Goal: Task Accomplishment & Management: Complete application form

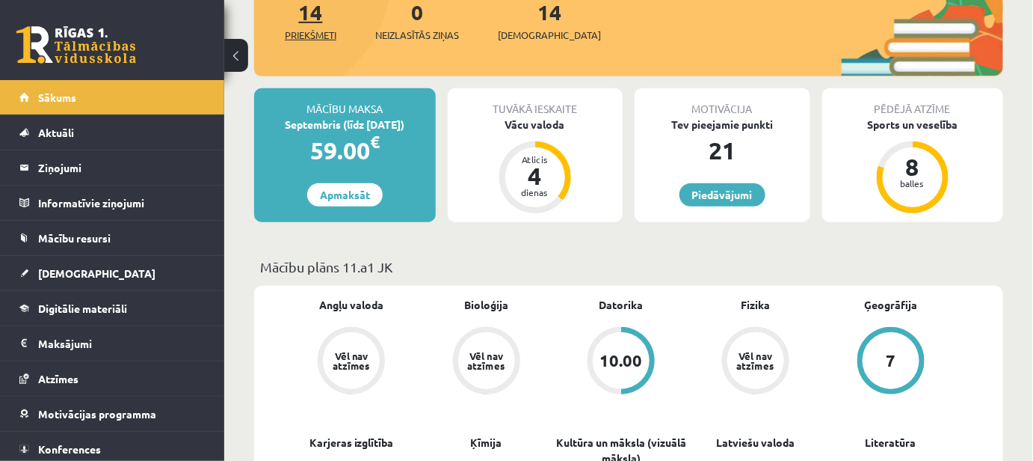
scroll to position [203, 0]
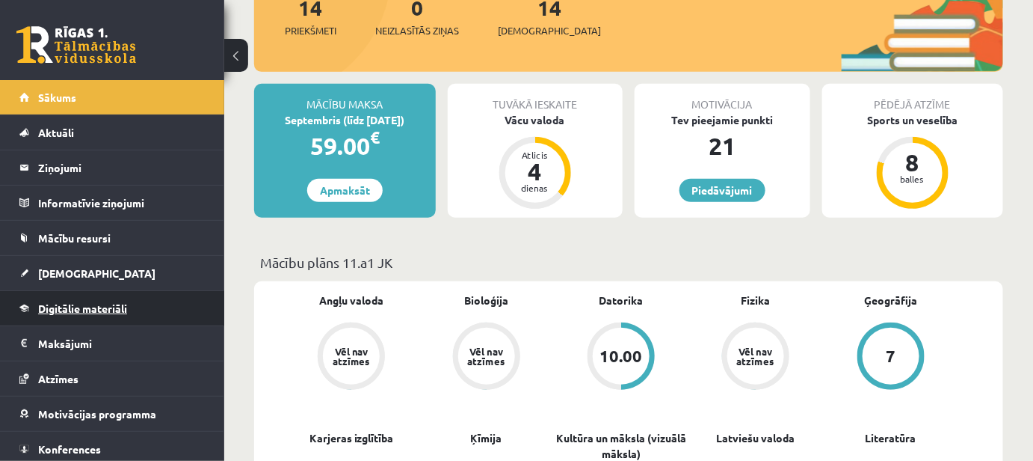
click at [70, 301] on span "Digitālie materiāli" at bounding box center [82, 307] width 89 height 13
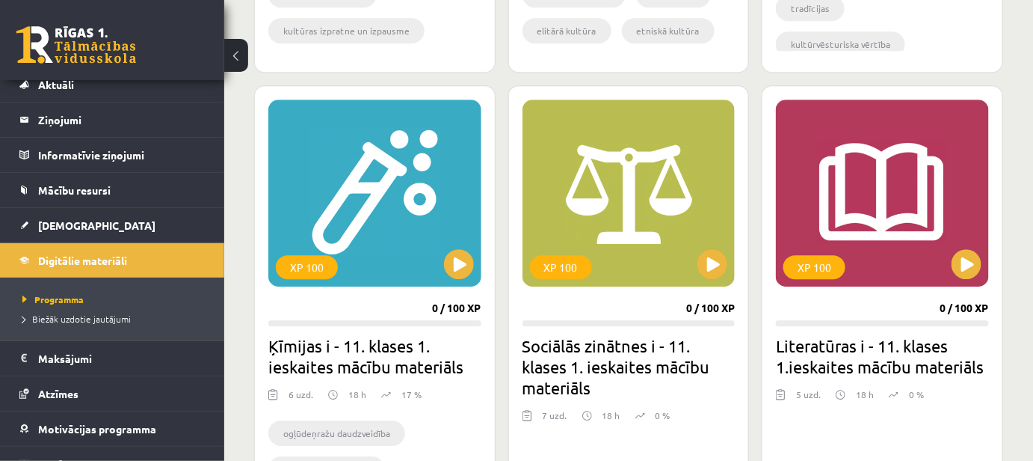
scroll to position [1371, 0]
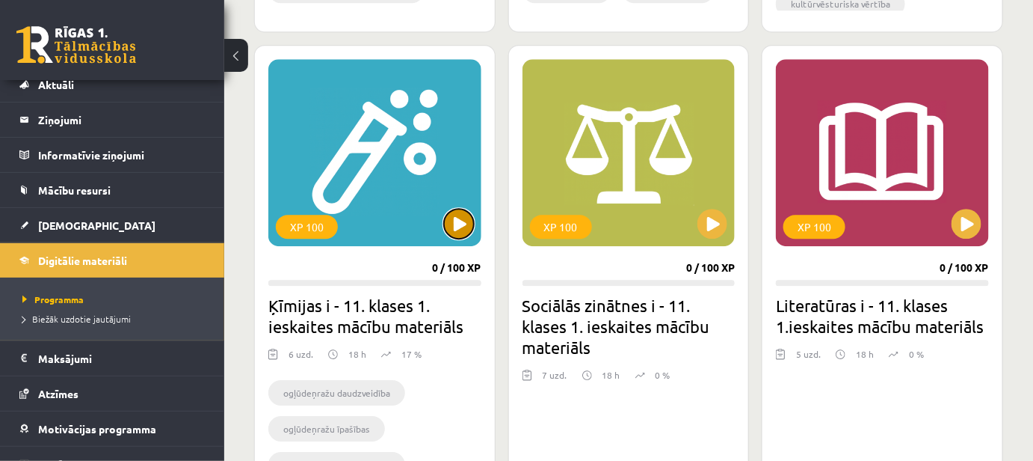
click at [460, 224] on button at bounding box center [459, 224] width 30 height 30
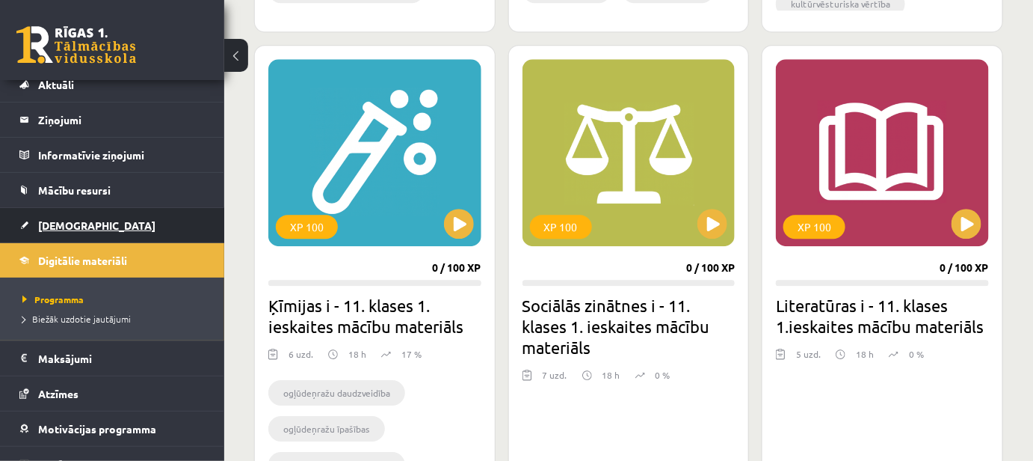
click at [48, 222] on span "[DEMOGRAPHIC_DATA]" at bounding box center [96, 224] width 117 height 13
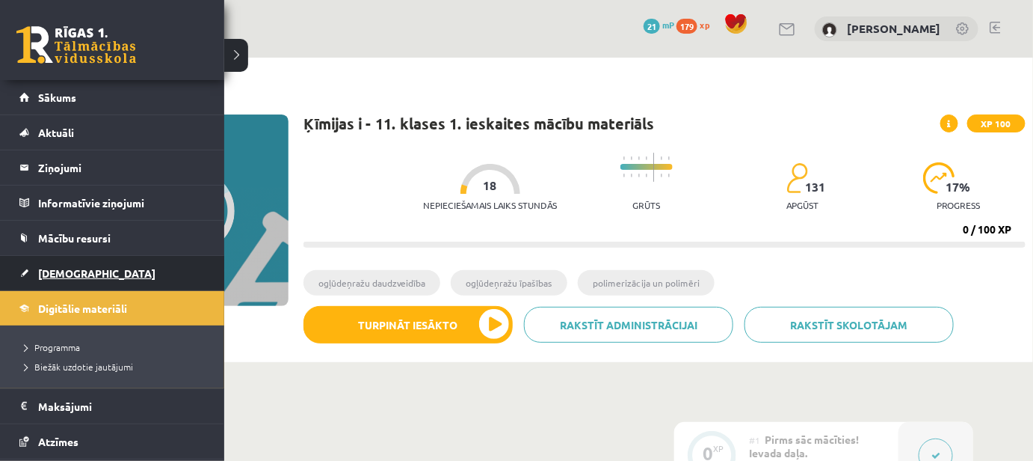
click at [67, 269] on span "[DEMOGRAPHIC_DATA]" at bounding box center [96, 272] width 117 height 13
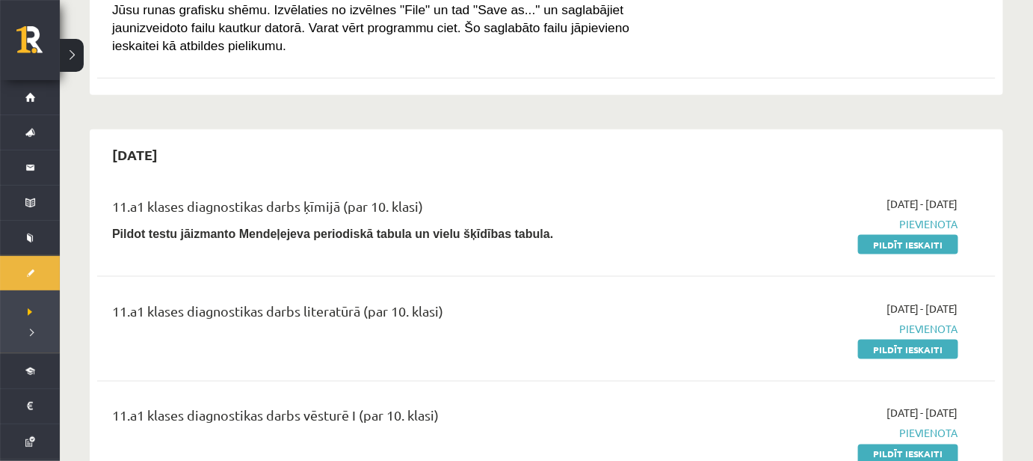
scroll to position [588, 0]
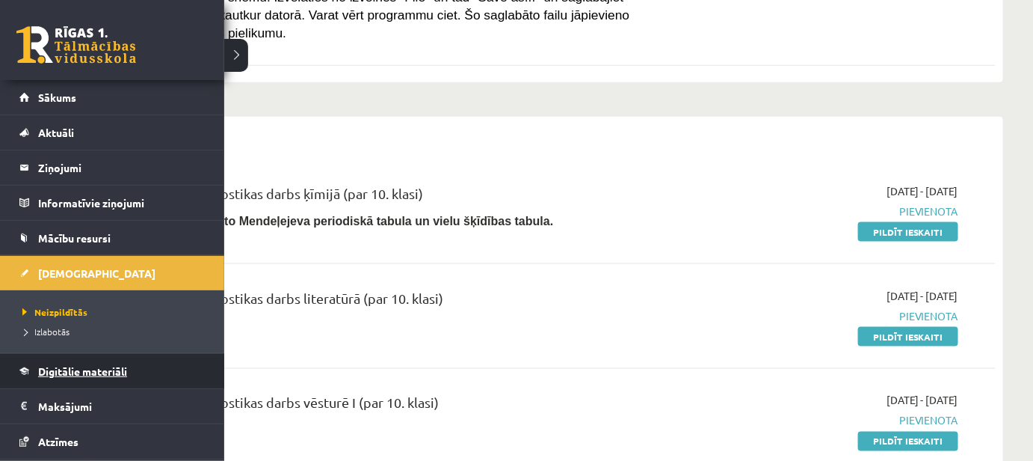
click at [50, 376] on link "Digitālie materiāli" at bounding box center [112, 371] width 186 height 34
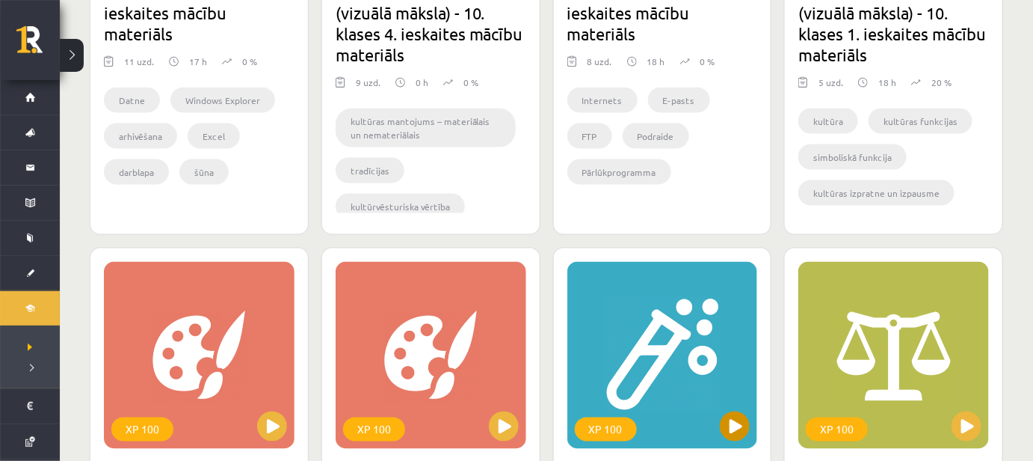
scroll to position [859, 0]
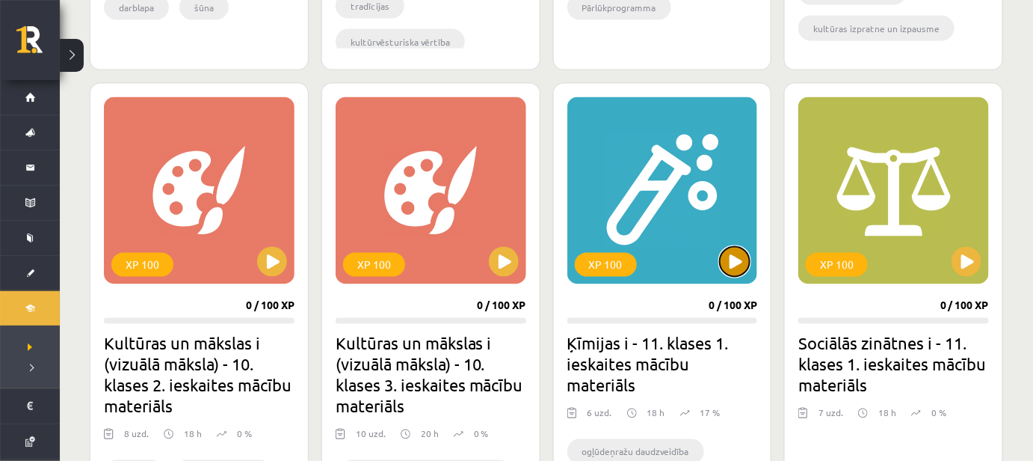
click at [739, 269] on button at bounding box center [735, 262] width 30 height 30
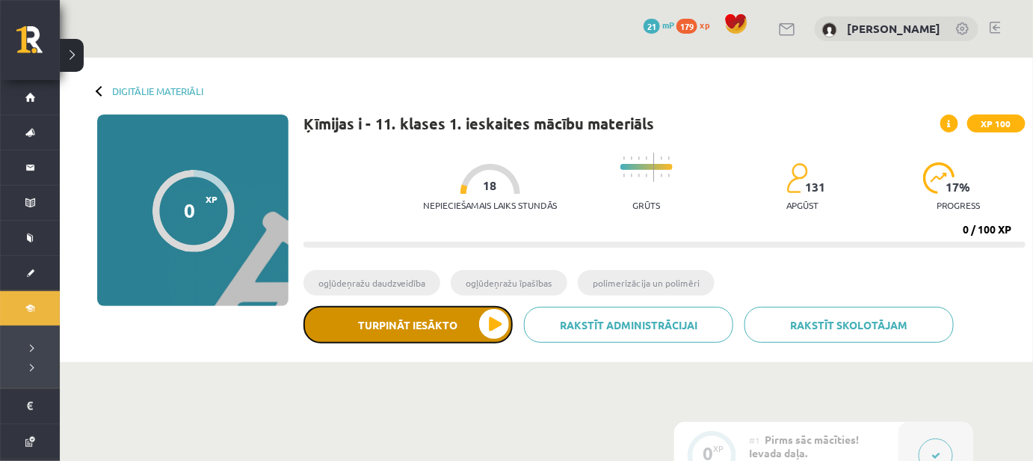
click at [491, 316] on button "Turpināt iesākto" at bounding box center [408, 324] width 209 height 37
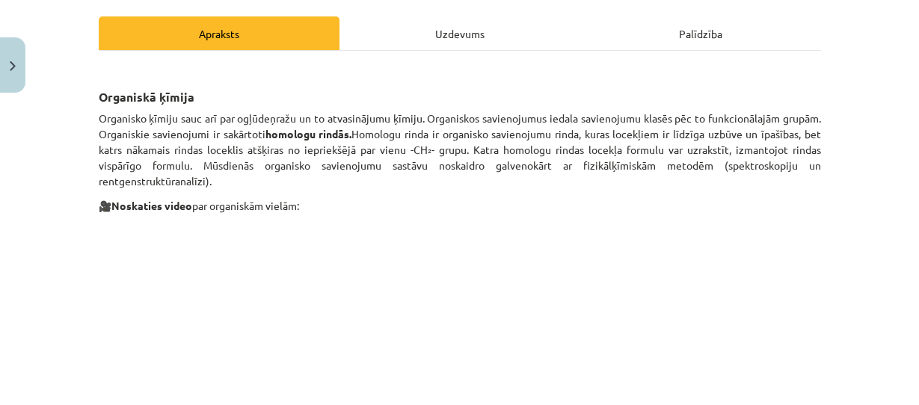
scroll to position [203, 0]
click at [580, 200] on p "🎥 Noskaties video par organiskām vielām:" at bounding box center [460, 206] width 722 height 16
click at [131, 209] on p "🎥 Noskaties video par organiskām vielām:" at bounding box center [460, 206] width 722 height 16
click at [131, 205] on strong "Noskaties video" at bounding box center [151, 205] width 81 height 13
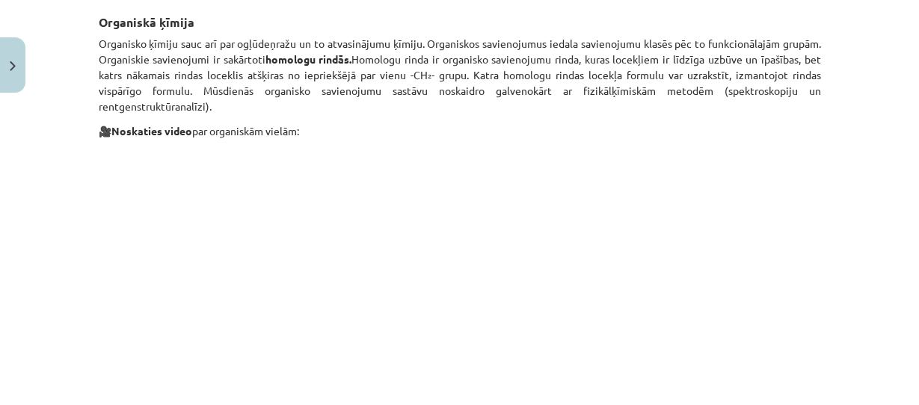
scroll to position [314, 0]
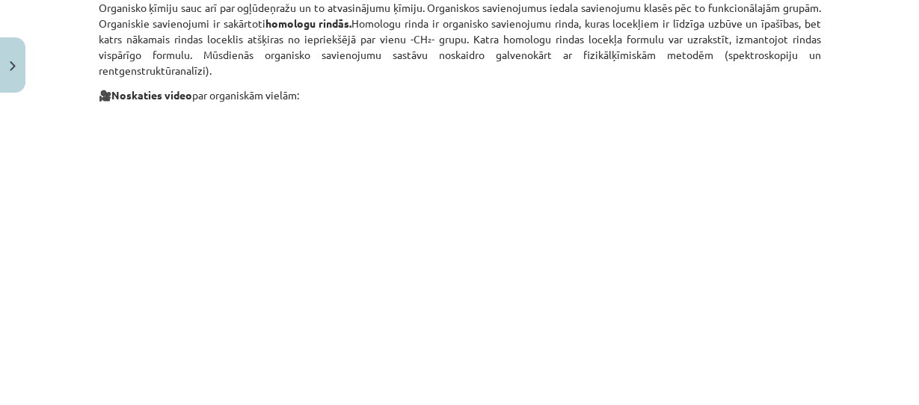
drag, startPoint x: 108, startPoint y: 90, endPoint x: 271, endPoint y: 85, distance: 162.3
click at [271, 87] on p "🎥 Noskaties video par organiskām vielām:" at bounding box center [460, 95] width 722 height 16
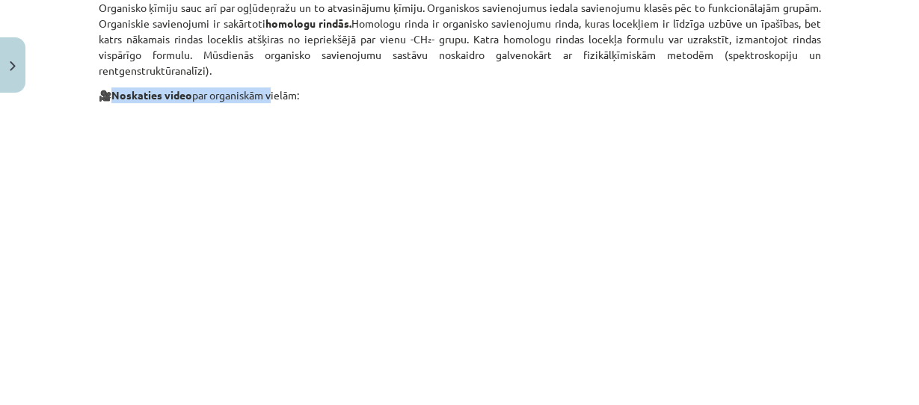
click at [273, 94] on p "🎥 Noskaties video par organiskām vielām:" at bounding box center [460, 95] width 722 height 16
drag, startPoint x: 109, startPoint y: 96, endPoint x: 299, endPoint y: 94, distance: 189.9
click at [299, 94] on p "🎥 Noskaties video par organiskām vielām:" at bounding box center [460, 95] width 722 height 16
copy p "Noskaties video par organiskām vielām"
click at [376, 87] on p "🎥 Noskaties video par organiskām vielām:" at bounding box center [460, 95] width 722 height 16
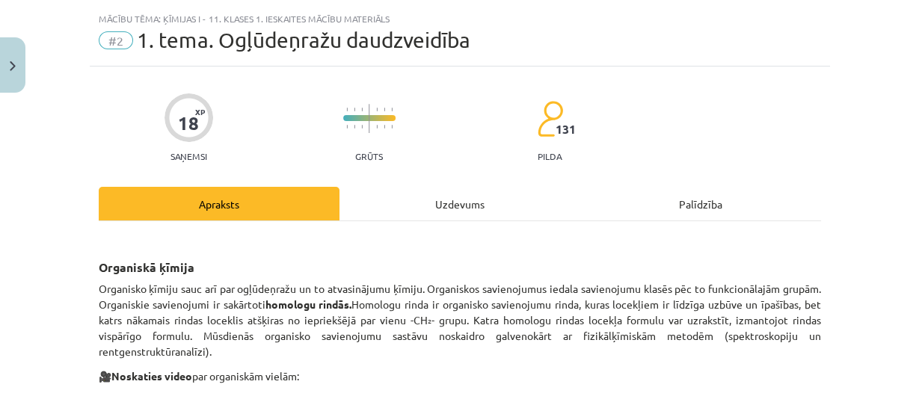
scroll to position [0, 0]
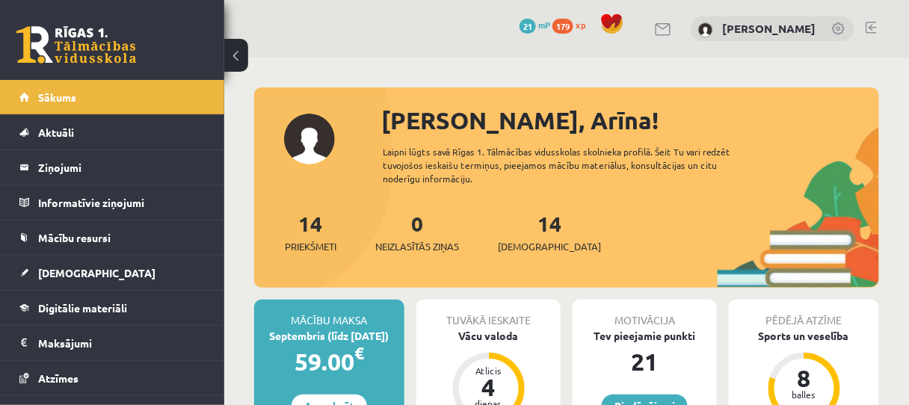
click at [840, 28] on link at bounding box center [839, 29] width 15 height 15
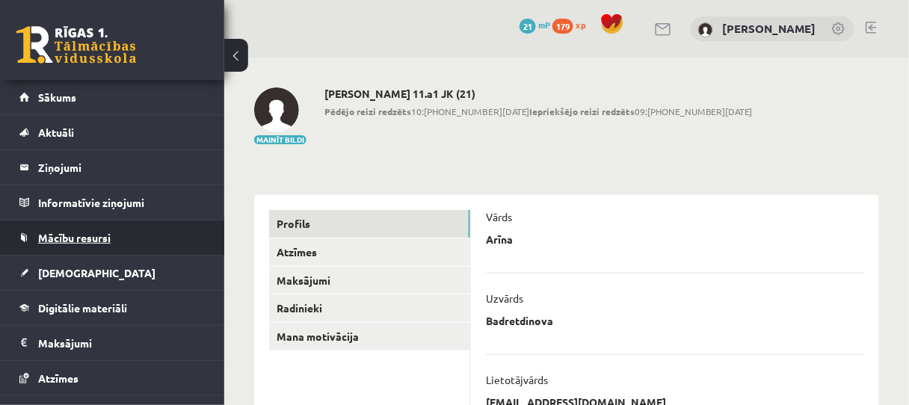
click at [75, 237] on span "Mācību resursi" at bounding box center [74, 237] width 73 height 13
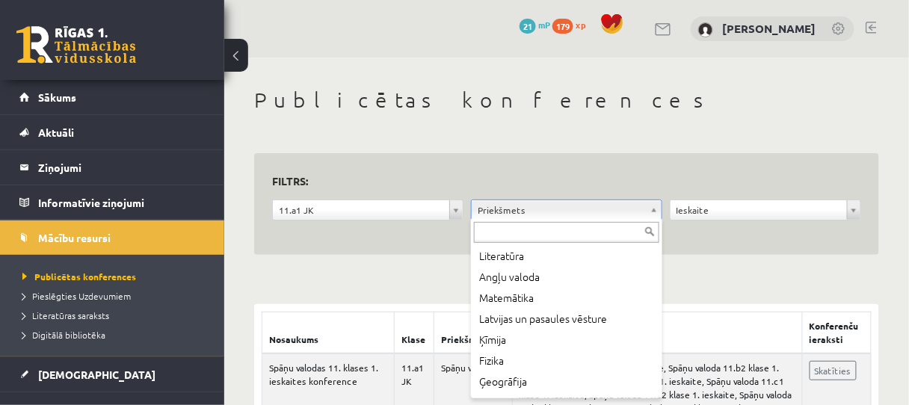
scroll to position [87, 0]
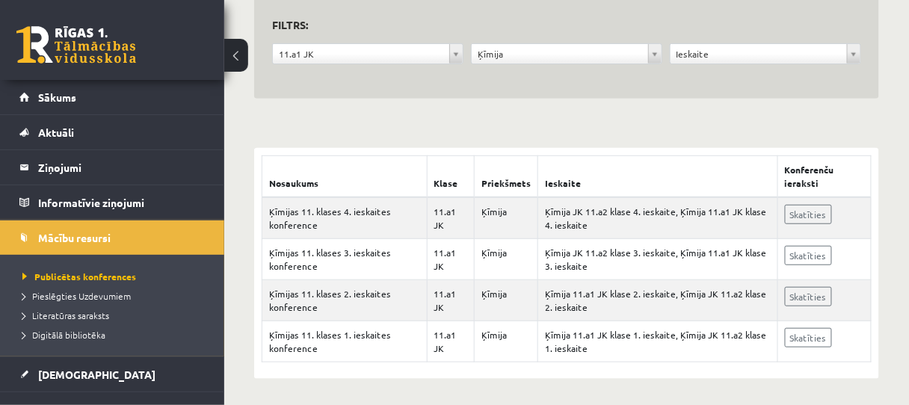
scroll to position [158, 0]
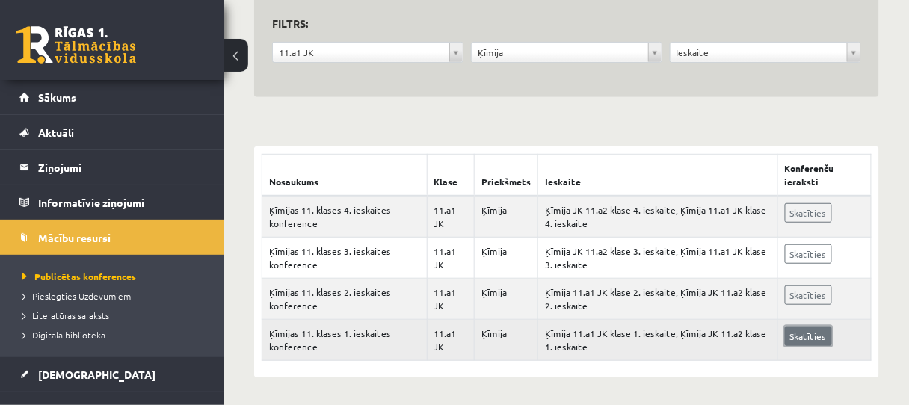
click at [793, 336] on link "Skatīties" at bounding box center [808, 336] width 47 height 19
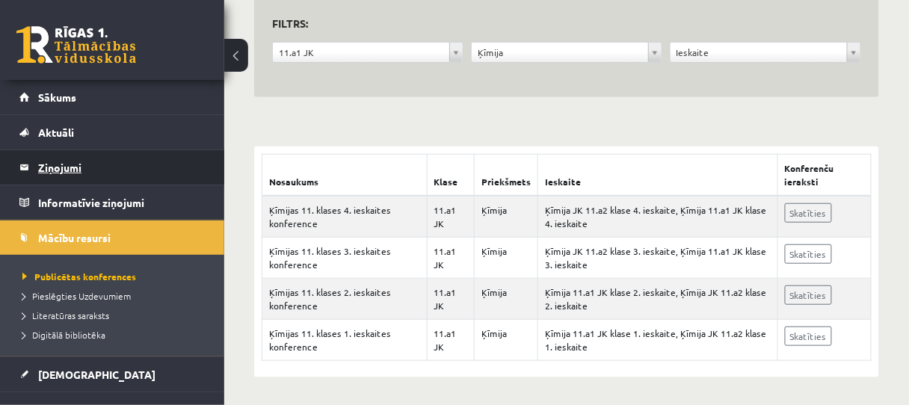
click at [66, 164] on legend "Ziņojumi 0" at bounding box center [121, 167] width 167 height 34
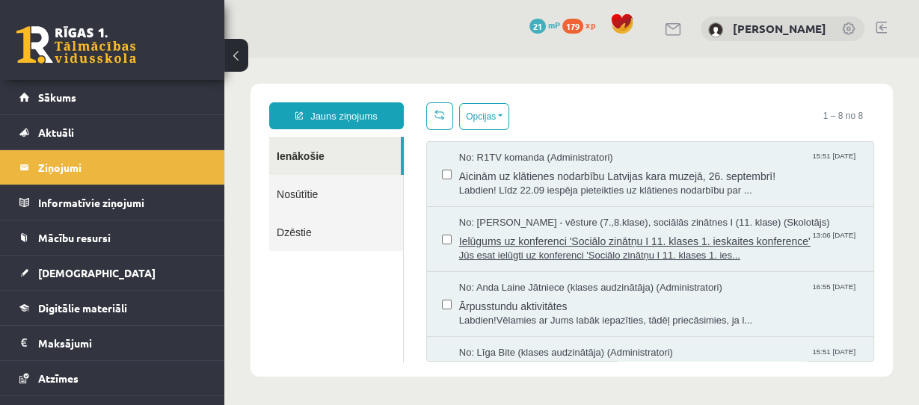
click at [463, 249] on span "Ielūgums uz konferenci 'Sociālo zinātņu I 11. klases 1. ieskaites konference'" at bounding box center [658, 239] width 399 height 19
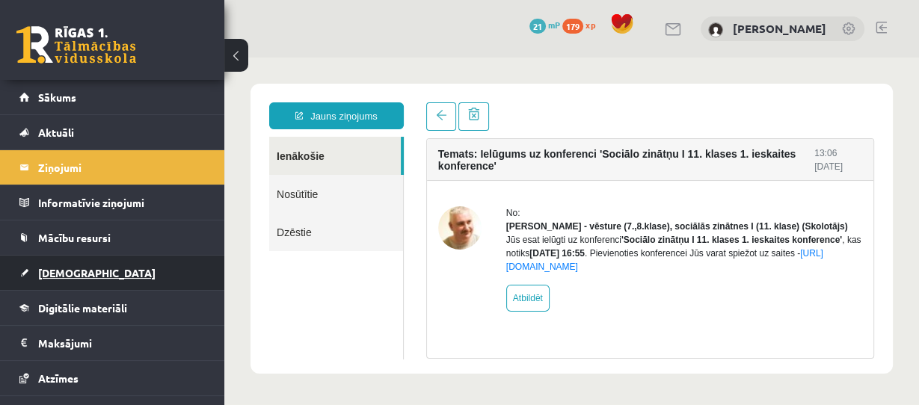
click at [61, 260] on link "[DEMOGRAPHIC_DATA]" at bounding box center [112, 273] width 186 height 34
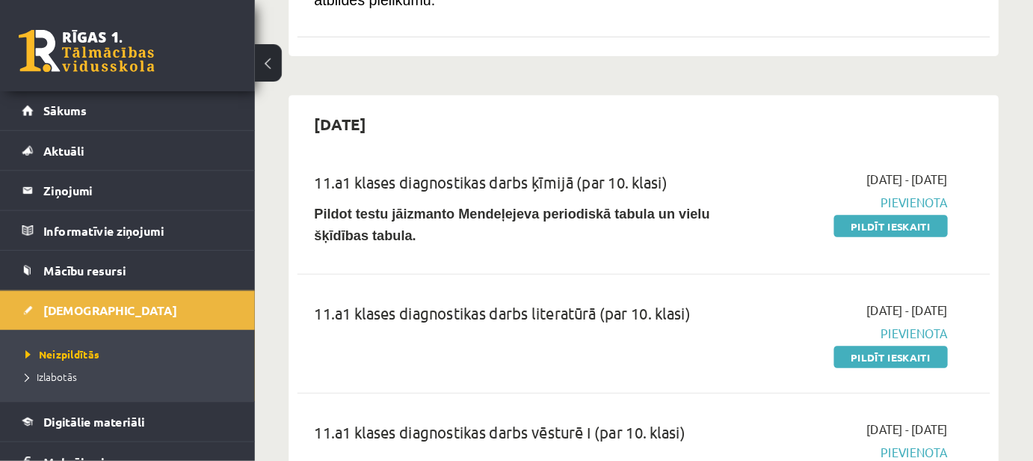
scroll to position [837, 0]
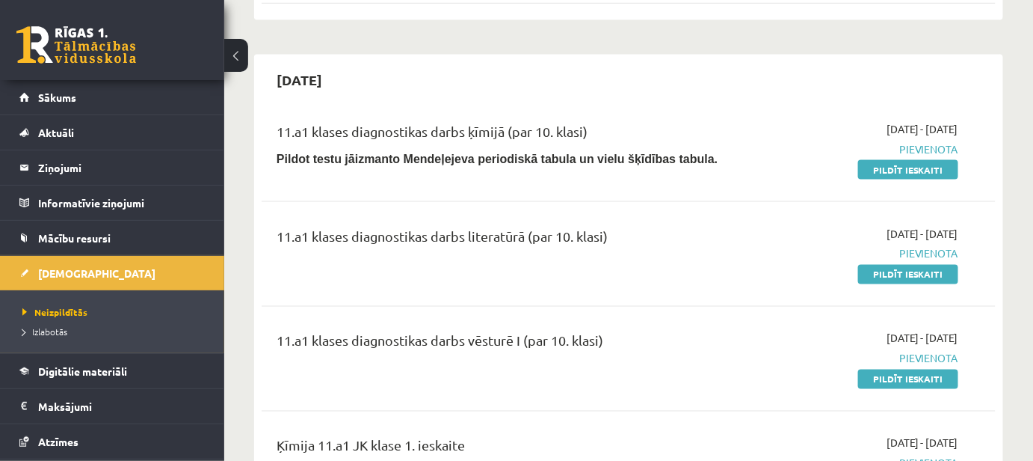
scroll to position [701, 0]
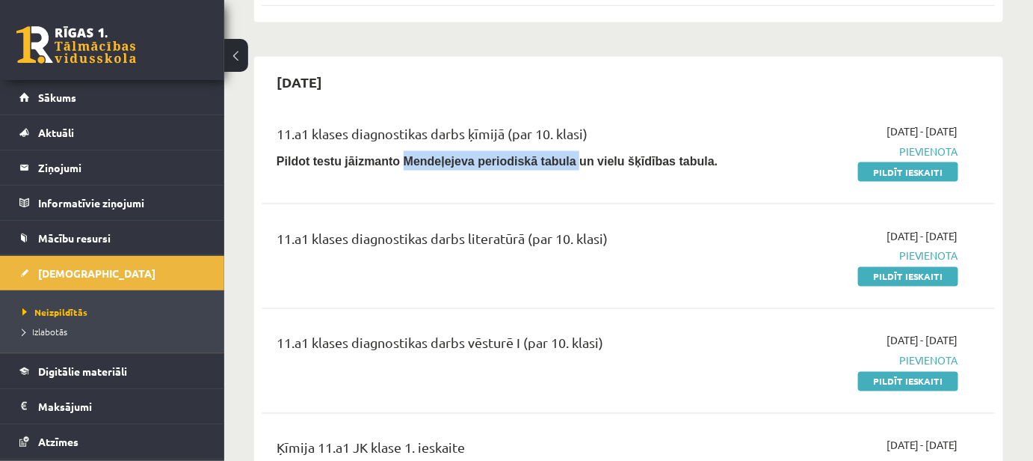
drag, startPoint x: 391, startPoint y: 144, endPoint x: 544, endPoint y: 151, distance: 152.7
click at [544, 151] on div "11.a1 klases diagnostikas darbs ķīmijā (par 10. klasi) Pildot testu jāizmanto M…" at bounding box center [500, 151] width 470 height 56
copy b "Mendeļejeva periodiskā tabula"
click at [596, 155] on b "Pildot testu jāizmanto Mendeļejeva periodiskā tabula un vielu šķīdības tabula." at bounding box center [497, 161] width 441 height 13
drag, startPoint x: 561, startPoint y: 142, endPoint x: 662, endPoint y: 148, distance: 101.1
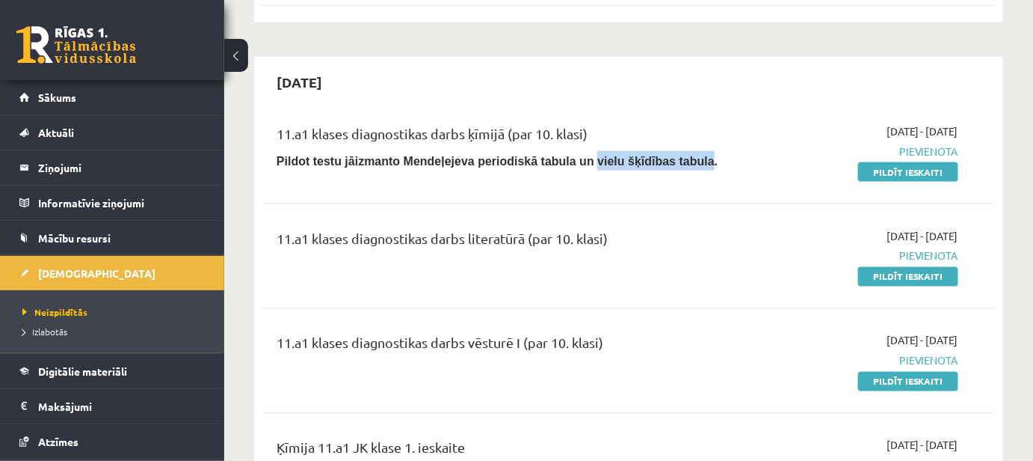
click at [662, 155] on b "Pildot testu jāizmanto Mendeļejeva periodiskā tabula un vielu šķīdības tabula." at bounding box center [497, 161] width 441 height 13
copy b "vielu šķīdības tabula"
click at [876, 162] on link "Pildīt ieskaiti" at bounding box center [908, 171] width 100 height 19
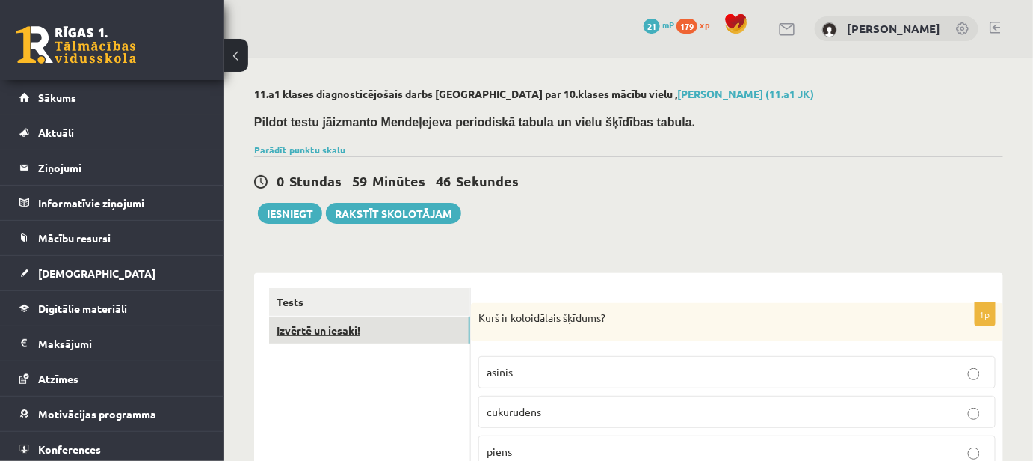
click at [345, 325] on link "Izvērtē un iesaki!" at bounding box center [369, 330] width 201 height 28
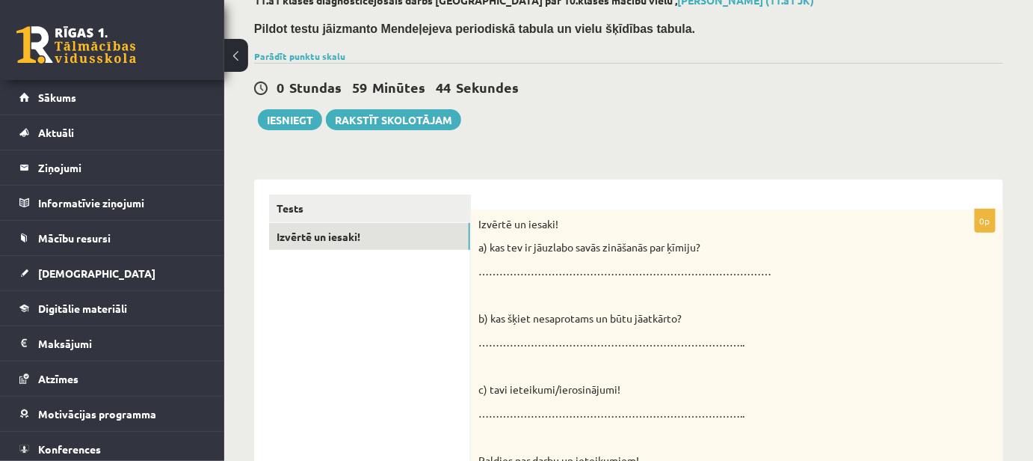
scroll to position [93, 0]
click at [404, 201] on link "Tests" at bounding box center [369, 209] width 201 height 28
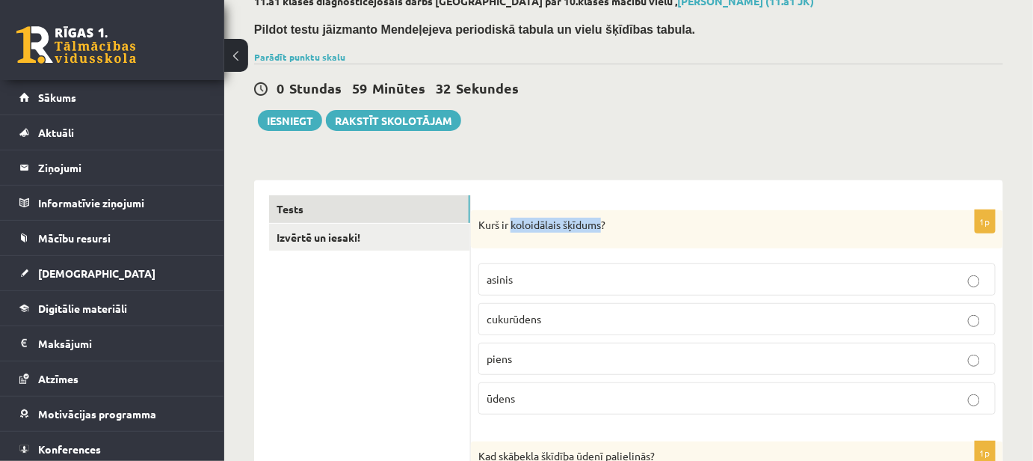
drag, startPoint x: 512, startPoint y: 223, endPoint x: 601, endPoint y: 228, distance: 89.1
click at [601, 228] on p "Kurš ir koloidālais šķīdums?" at bounding box center [699, 225] width 443 height 15
copy p "koloidālais šķīdums"
drag, startPoint x: 668, startPoint y: 316, endPoint x: 655, endPoint y: 297, distance: 23.0
click at [665, 311] on p "cukurūdens" at bounding box center [737, 319] width 501 height 16
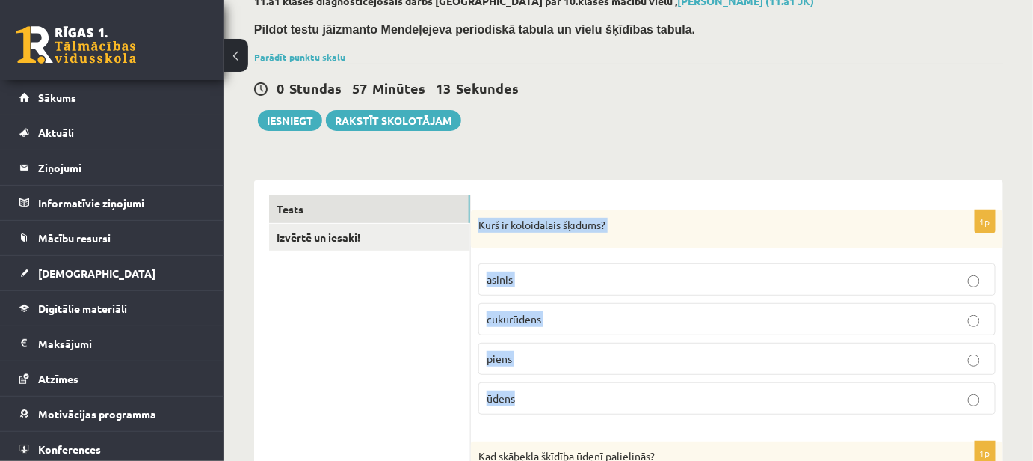
drag, startPoint x: 476, startPoint y: 221, endPoint x: 564, endPoint y: 371, distance: 173.6
click at [564, 372] on div "1p Kurš ir koloidālais šķīdums? asinis cukurūdens piens ūdens" at bounding box center [737, 318] width 532 height 217
copy div "Kurš ir koloidālais šķīdums? asinis cukurūdens piens"
click at [627, 361] on p "piens" at bounding box center [737, 359] width 501 height 16
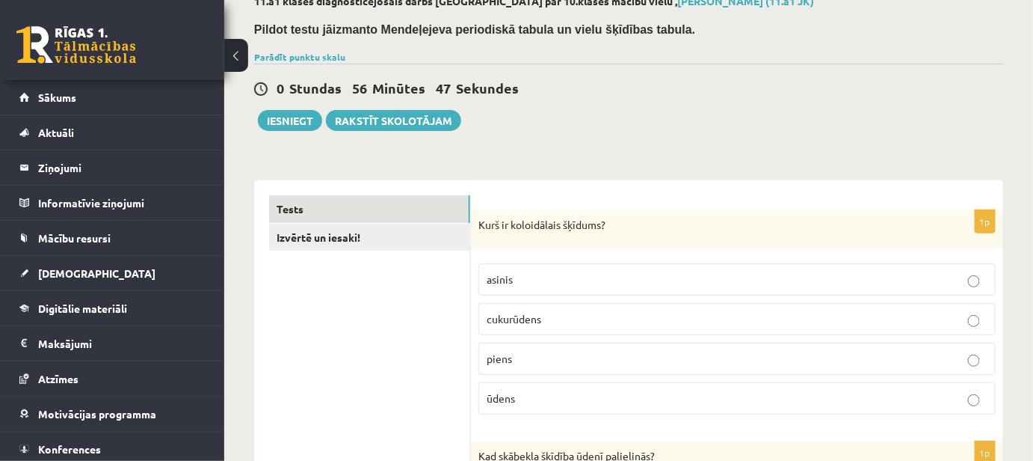
click at [871, 108] on div "0 Stundas 56 Minūtes 47 Sekundes Ieskaite saglabāta! Iesniegt Rakstīt skolotājam" at bounding box center [628, 97] width 749 height 67
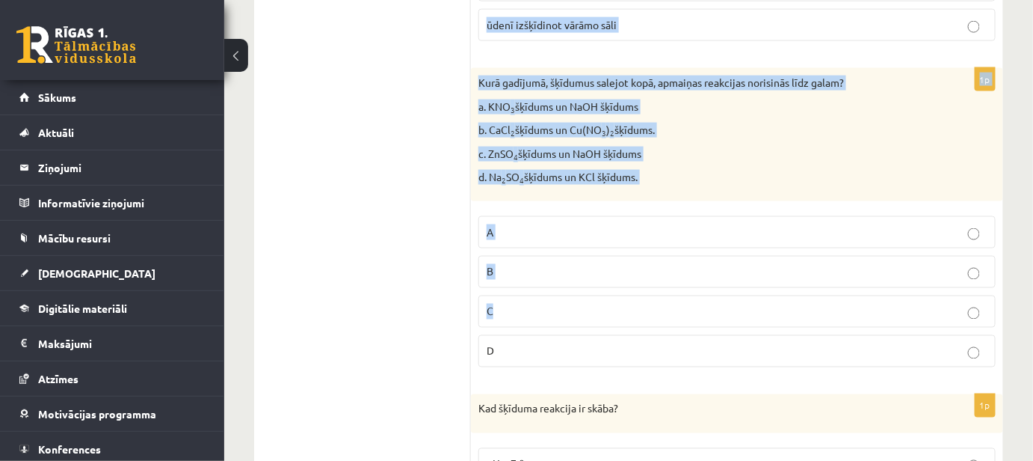
scroll to position [704, 0]
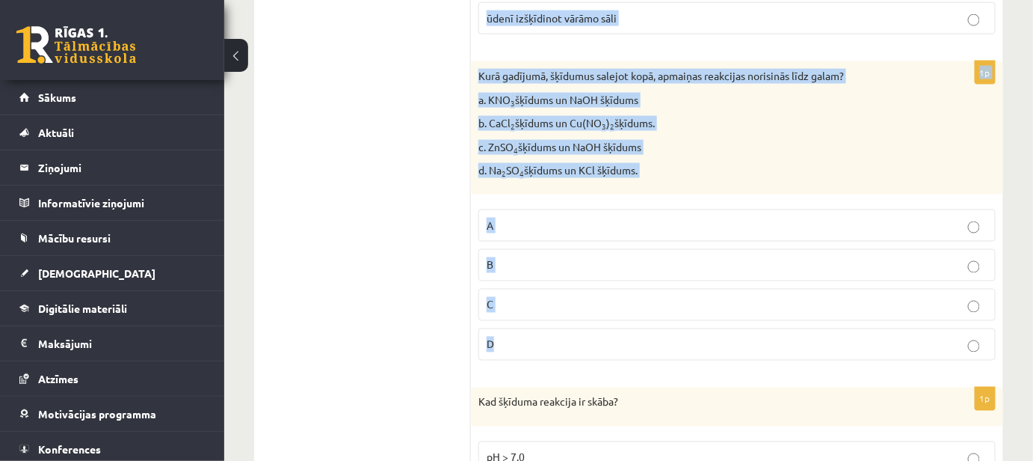
drag, startPoint x: 477, startPoint y: 180, endPoint x: 715, endPoint y: 327, distance: 280.3
copy form "Kad skābekļa šķīdība ūdenī palielinās? paaugstinot temperatūru palielinot spied…"
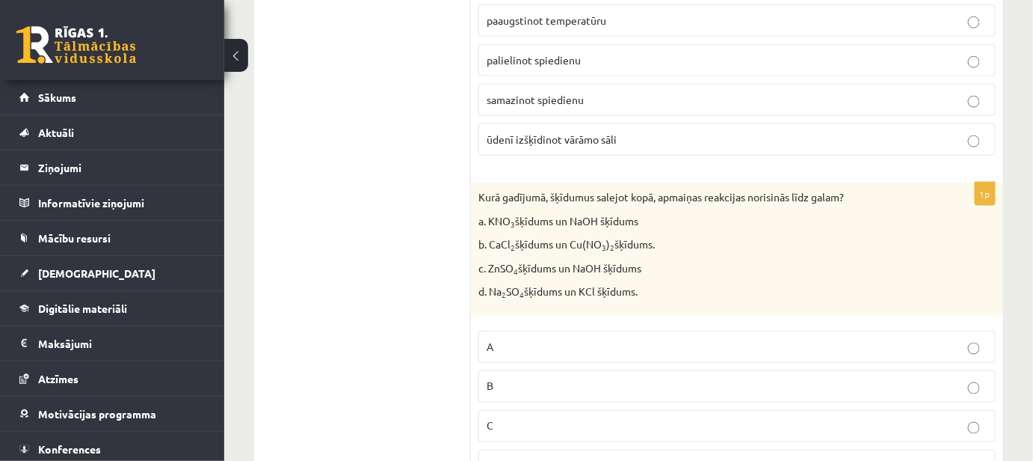
scroll to position [432, 0]
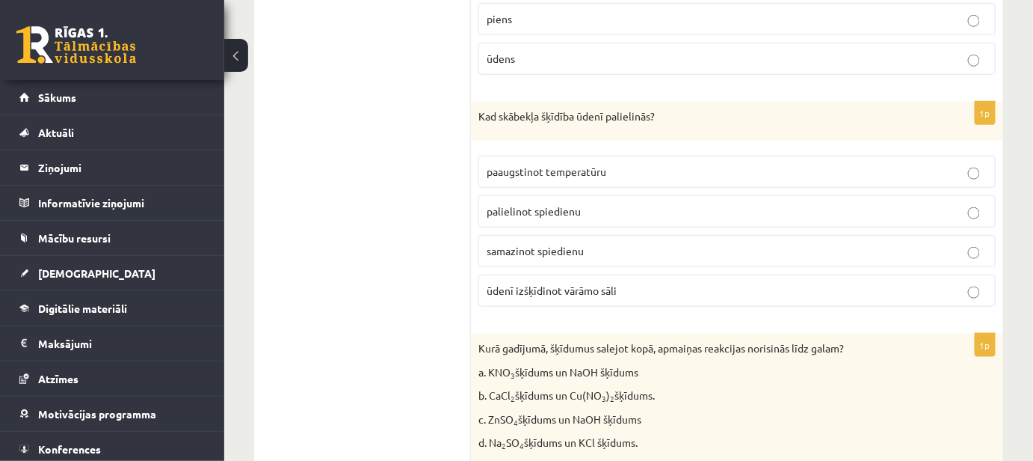
click at [579, 209] on span "palielinot spiedienu" at bounding box center [534, 210] width 94 height 13
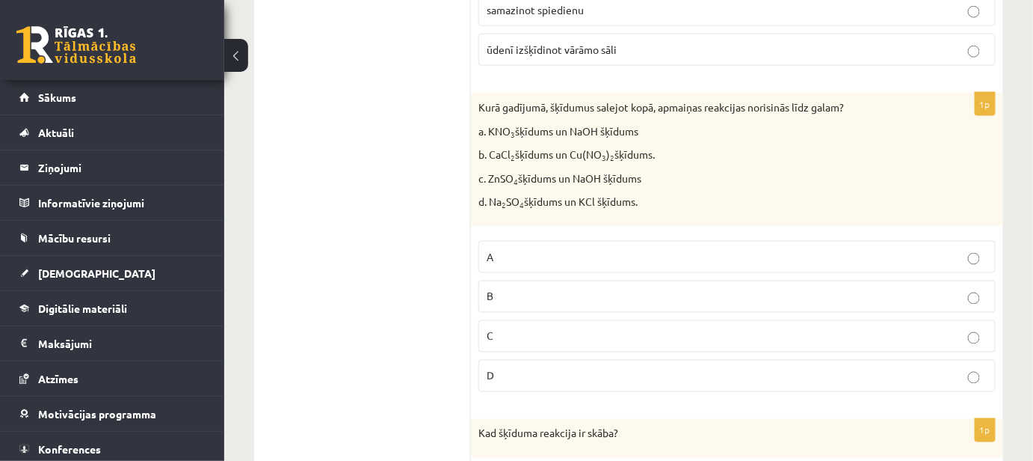
scroll to position [704, 0]
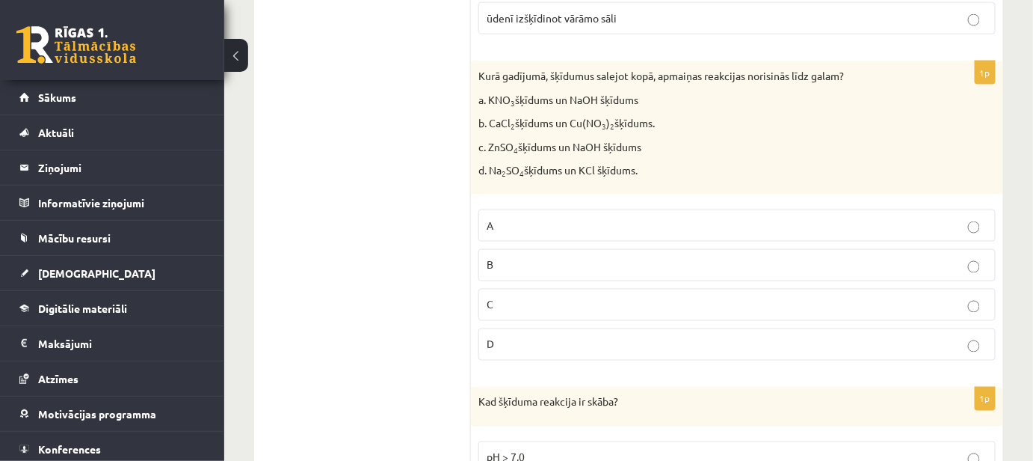
click at [606, 298] on p "C" at bounding box center [737, 305] width 501 height 16
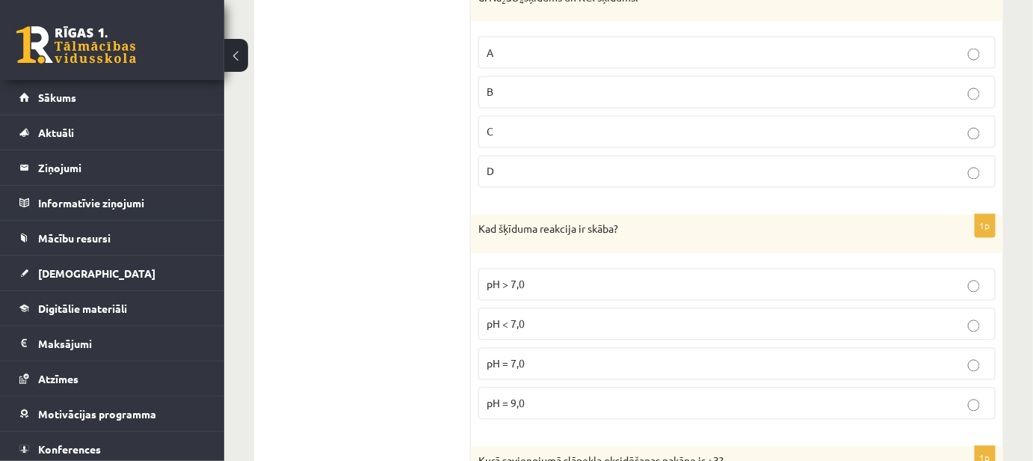
scroll to position [908, 0]
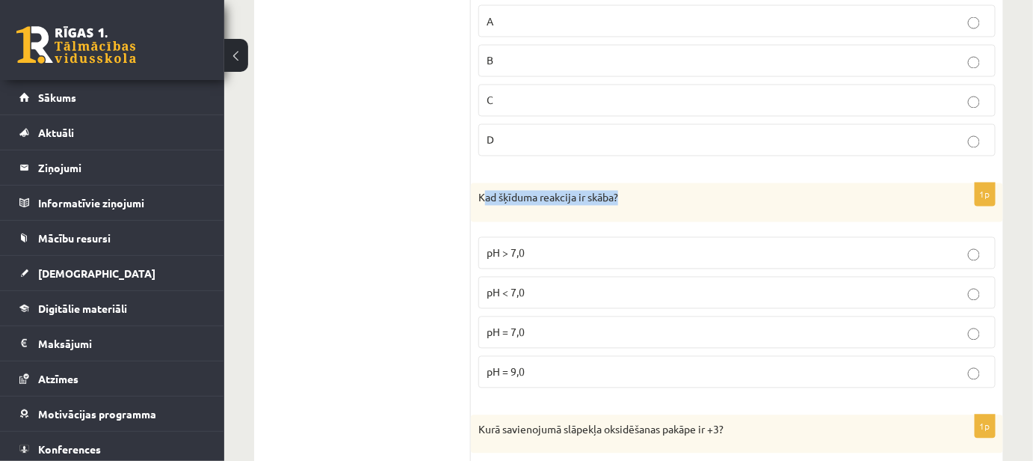
drag, startPoint x: 482, startPoint y: 194, endPoint x: 593, endPoint y: 148, distance: 119.7
click at [622, 183] on div "Kad šķīduma reakcija ir skāba?" at bounding box center [737, 202] width 532 height 39
drag, startPoint x: 498, startPoint y: 179, endPoint x: 482, endPoint y: 178, distance: 15.7
click at [496, 183] on div "Kad šķīduma reakcija ir skāba?" at bounding box center [737, 202] width 532 height 39
click at [476, 184] on div "Kad šķīduma reakcija ir skāba?" at bounding box center [737, 202] width 532 height 39
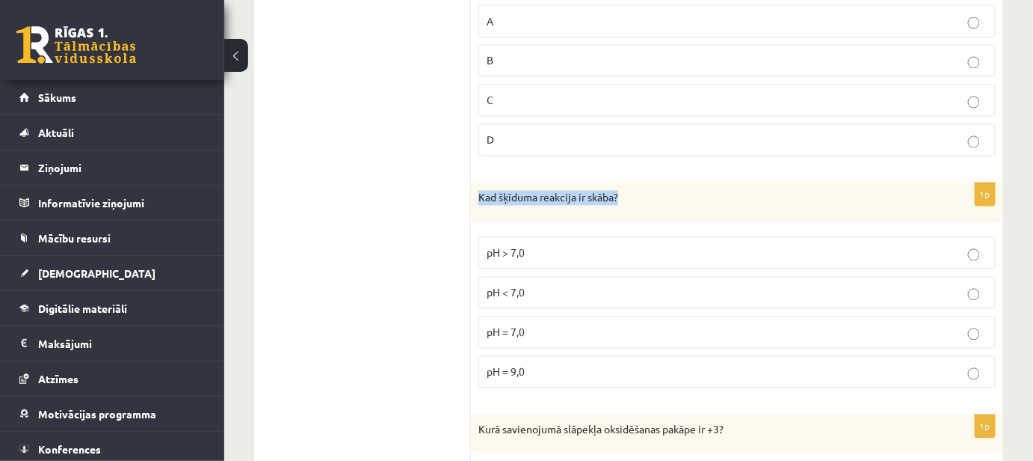
drag, startPoint x: 476, startPoint y: 184, endPoint x: 661, endPoint y: 197, distance: 185.2
click at [661, 200] on div "Kad šķīduma reakcija ir skāba?" at bounding box center [737, 202] width 532 height 39
copy div "Kad šķīduma reakcija ir skāba?"
click at [478, 213] on div "Kad šķīduma reakcija ir skāba?" at bounding box center [737, 202] width 532 height 39
click at [474, 201] on div "Kad šķīduma reakcija ir skāba?" at bounding box center [737, 202] width 532 height 39
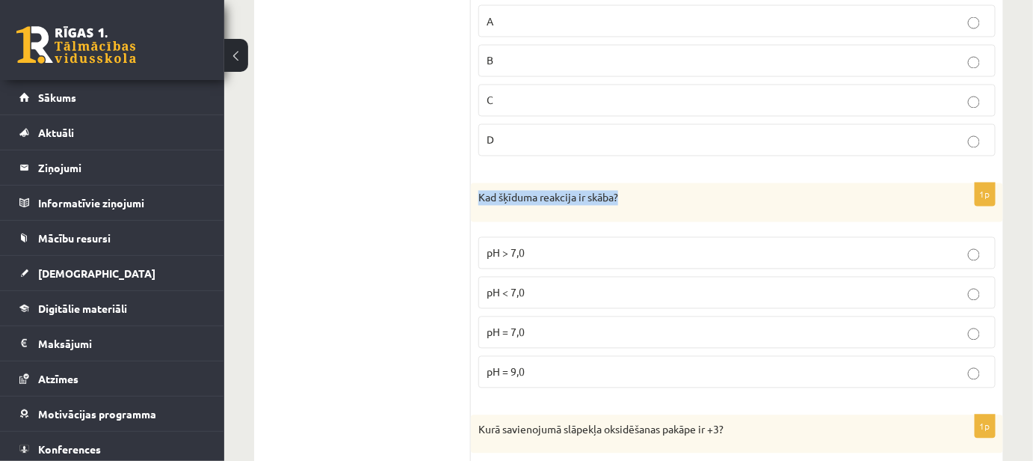
click at [471, 184] on div "Kad šķīduma reakcija ir skāba?" at bounding box center [737, 202] width 532 height 39
click at [602, 183] on div "Kad šķīduma reakcija ir skāba?" at bounding box center [737, 202] width 532 height 39
click at [668, 203] on div "Kad šķīduma reakcija ir skāba?" at bounding box center [737, 202] width 532 height 39
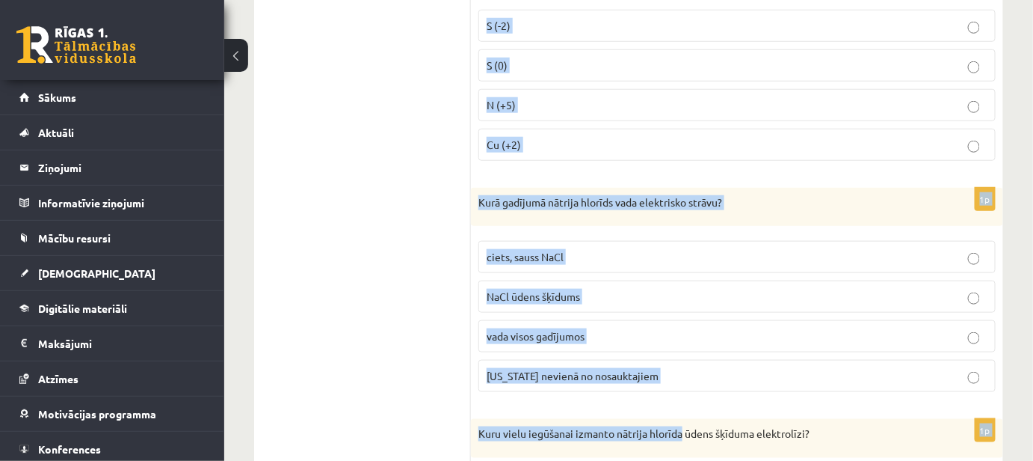
scroll to position [2336, 0]
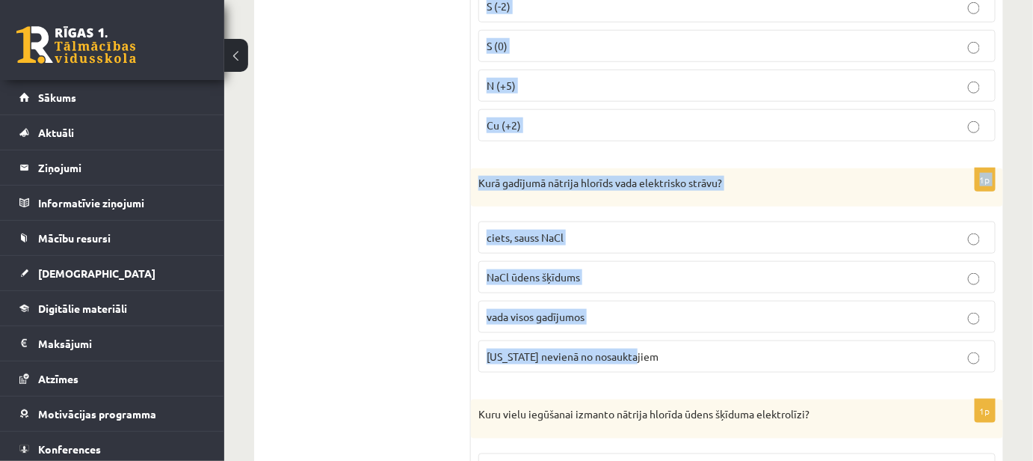
drag, startPoint x: 476, startPoint y: 185, endPoint x: 689, endPoint y: 348, distance: 268.3
copy form "Kad šķīduma reakcija ir skāba? pH > 7,0 pH < 7,0 pH = 7,0 pH = 9,0 1p Kurā savi…"
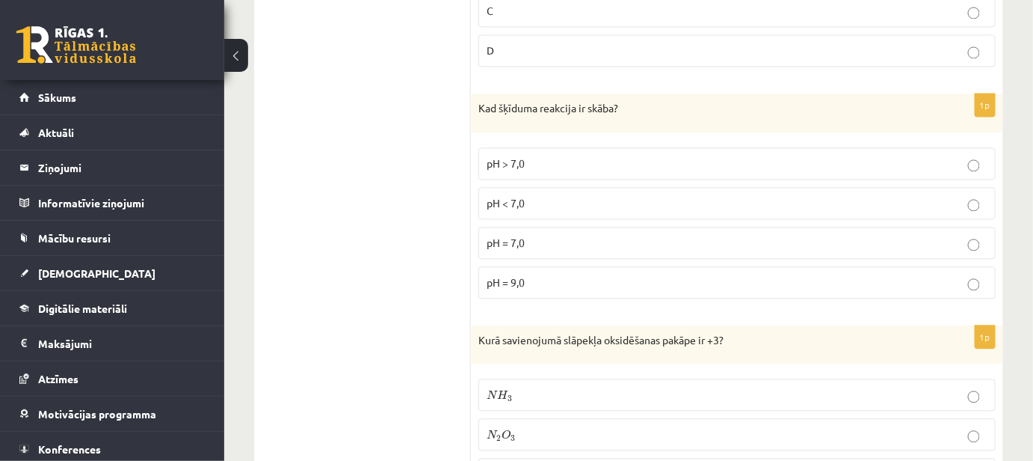
scroll to position [976, 0]
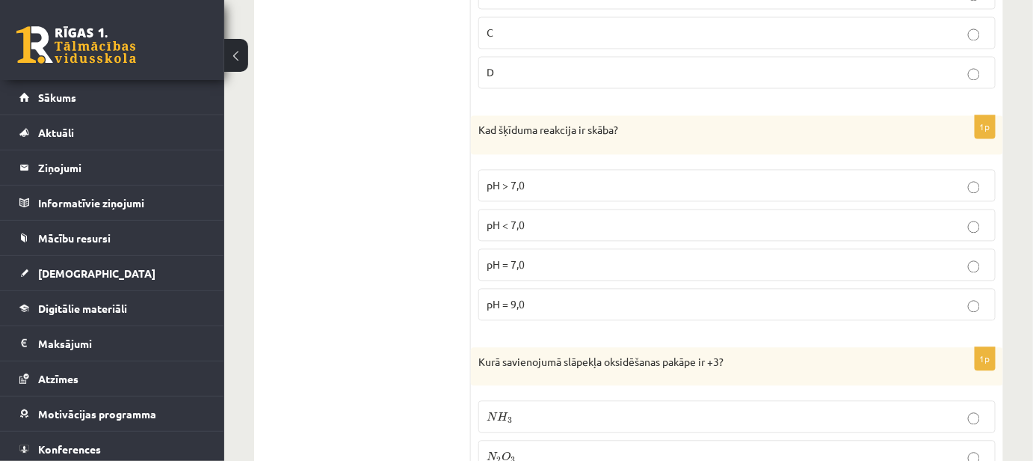
drag, startPoint x: 983, startPoint y: 219, endPoint x: 967, endPoint y: 221, distance: 15.9
click at [967, 221] on p "pH < 7,0" at bounding box center [737, 225] width 501 height 16
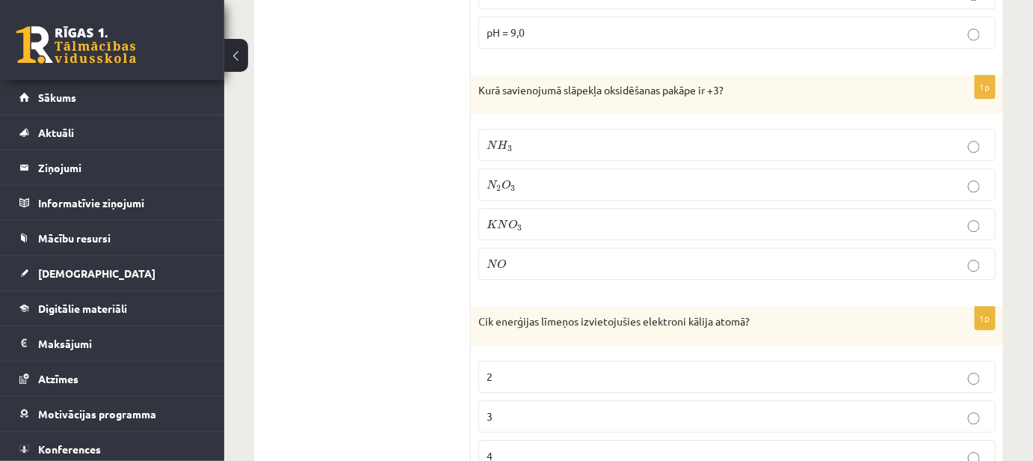
scroll to position [1316, 0]
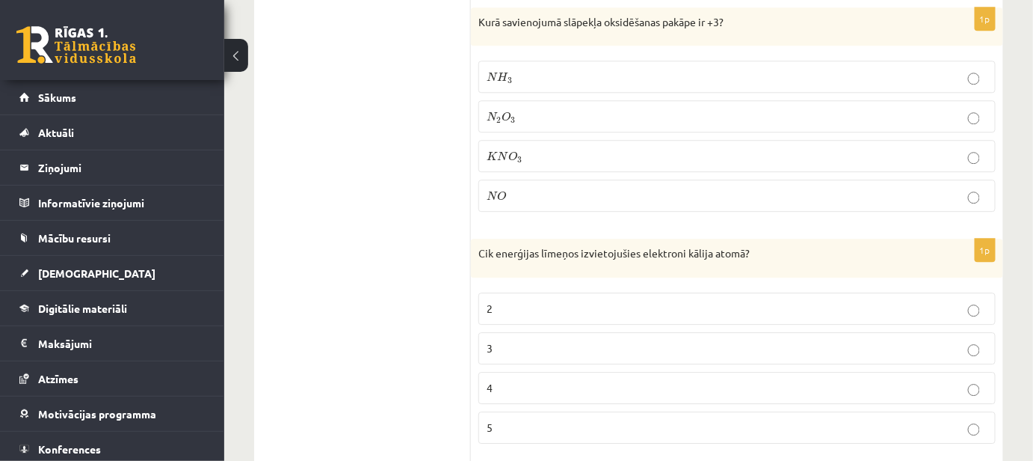
click at [743, 380] on p "4" at bounding box center [737, 388] width 501 height 16
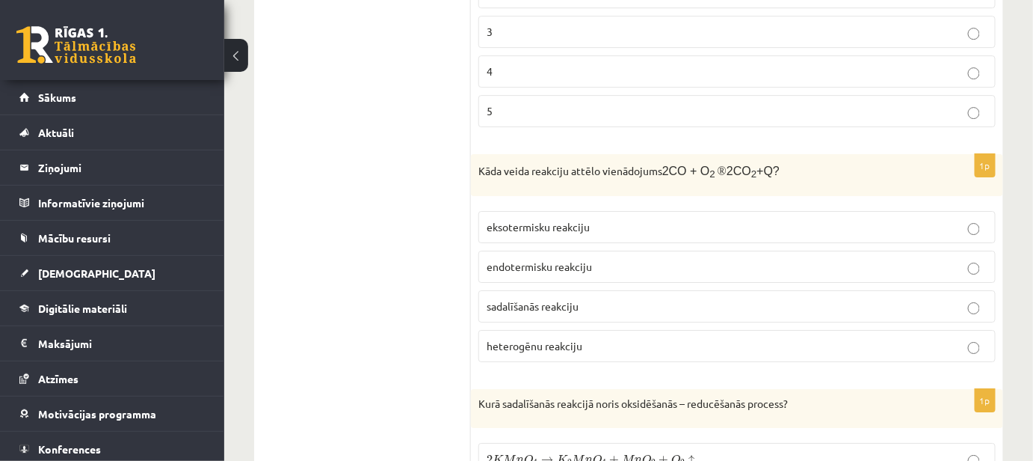
scroll to position [1656, 0]
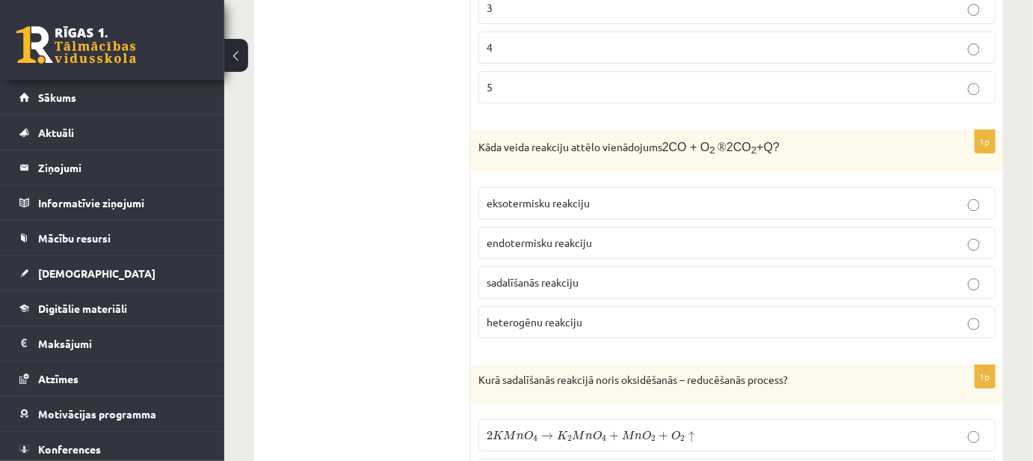
click at [717, 187] on label "eksotermisku reakciju" at bounding box center [736, 203] width 517 height 32
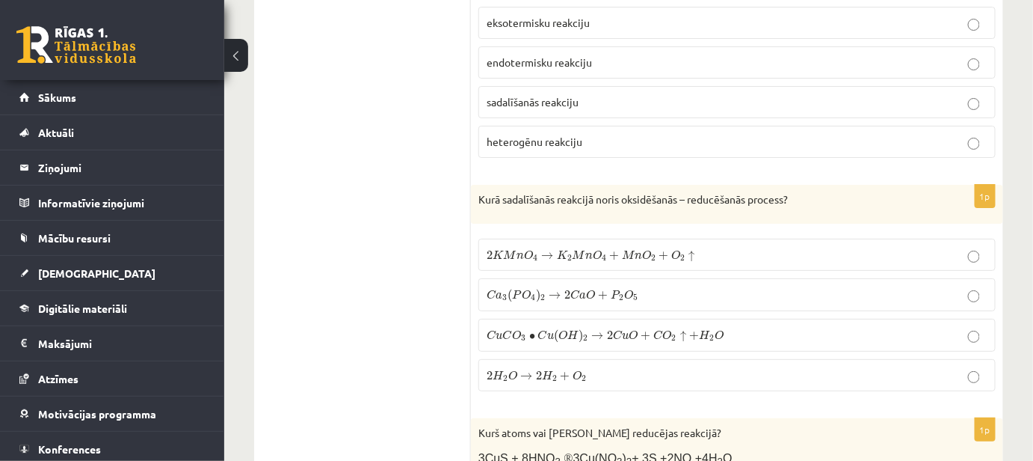
scroll to position [1860, 0]
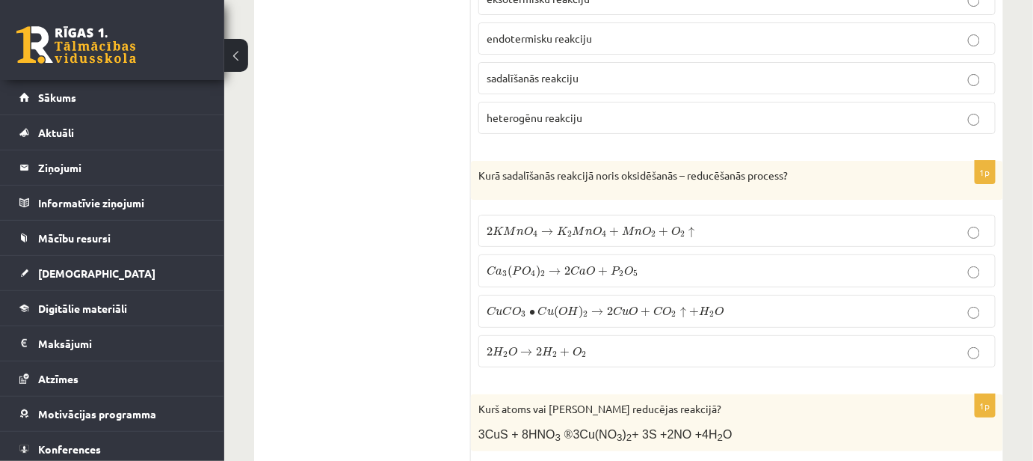
click at [805, 341] on label "2 H 2 O → 2 H 2 + O 2 2 H 2 O → 2 H 2 + O 2" at bounding box center [736, 351] width 517 height 32
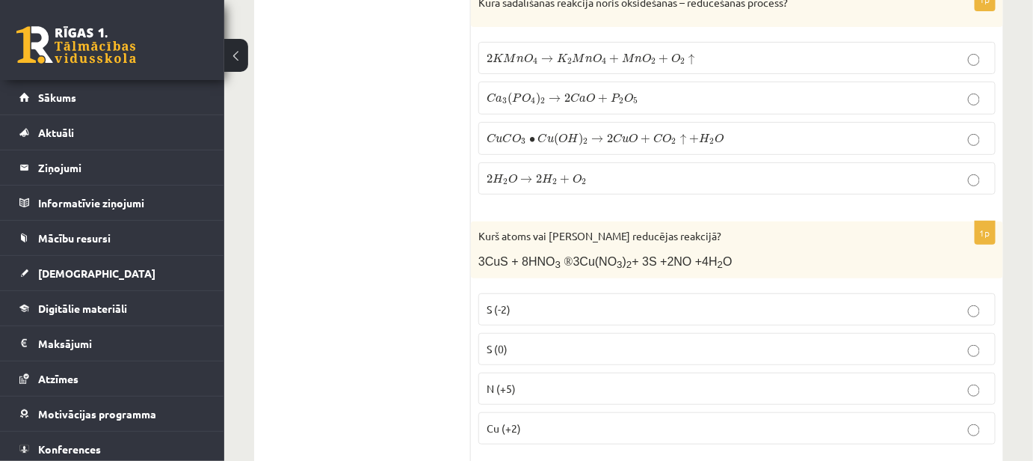
scroll to position [2063, 0]
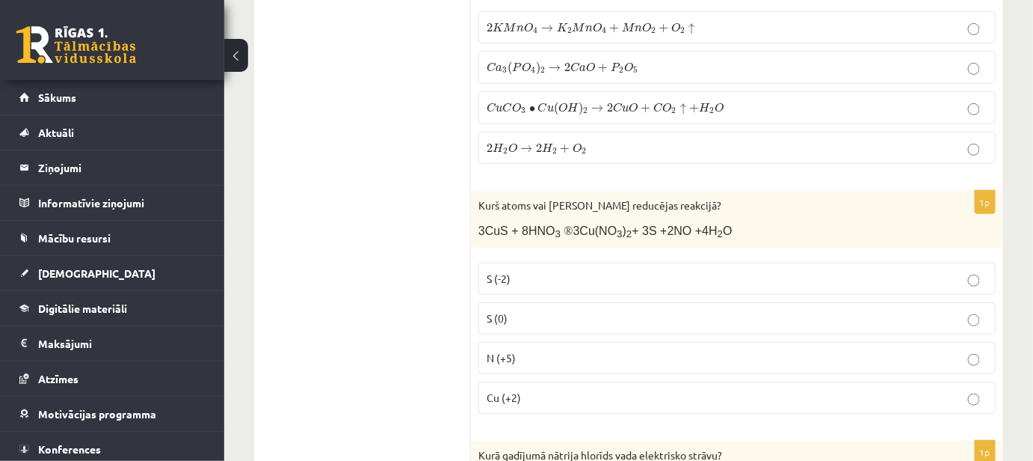
click at [736, 350] on p "N (+5)" at bounding box center [737, 358] width 501 height 16
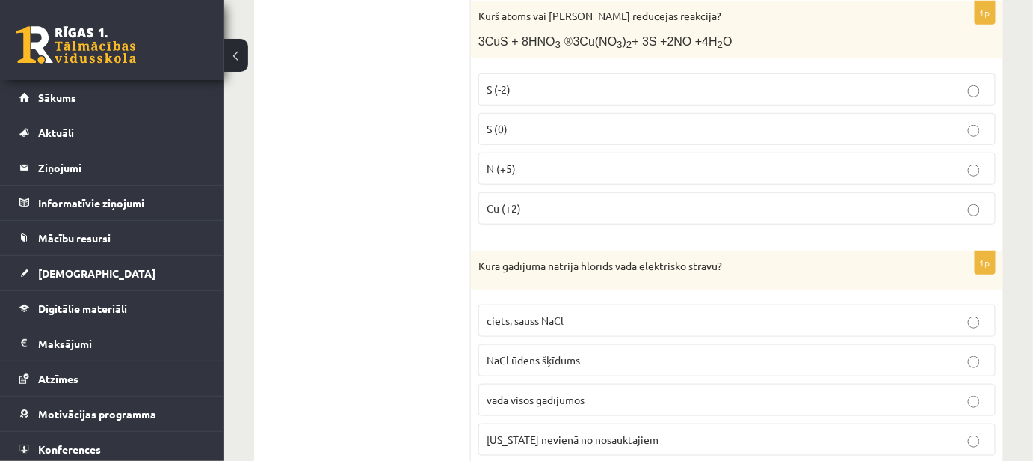
scroll to position [2268, 0]
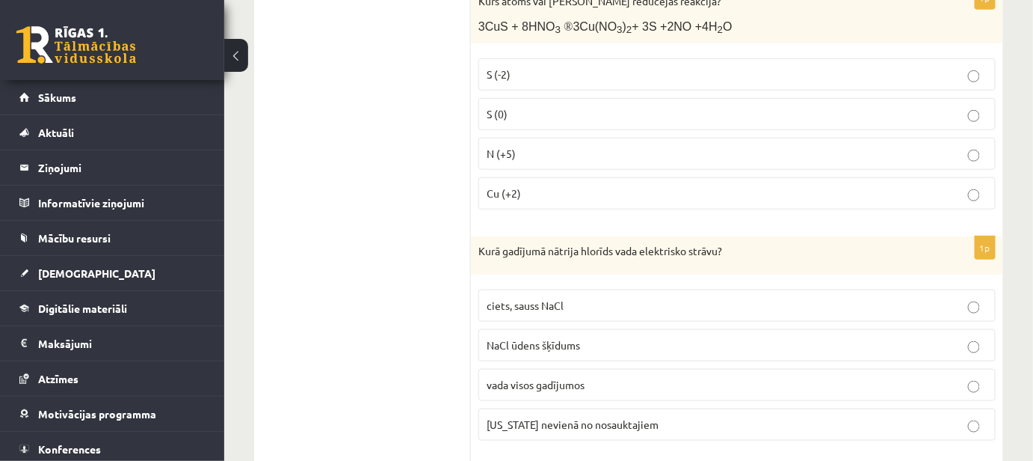
click at [647, 337] on p "NaCl ūdens šķīdums" at bounding box center [737, 345] width 501 height 16
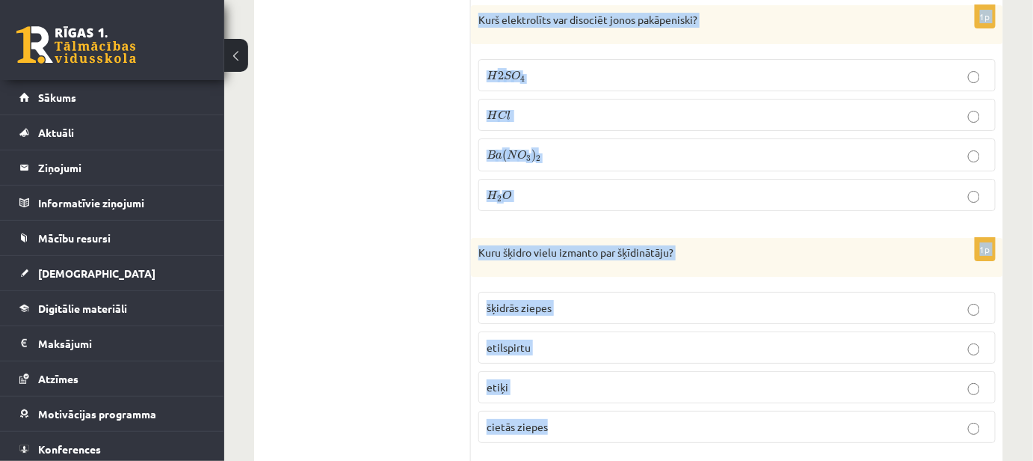
scroll to position [3695, 0]
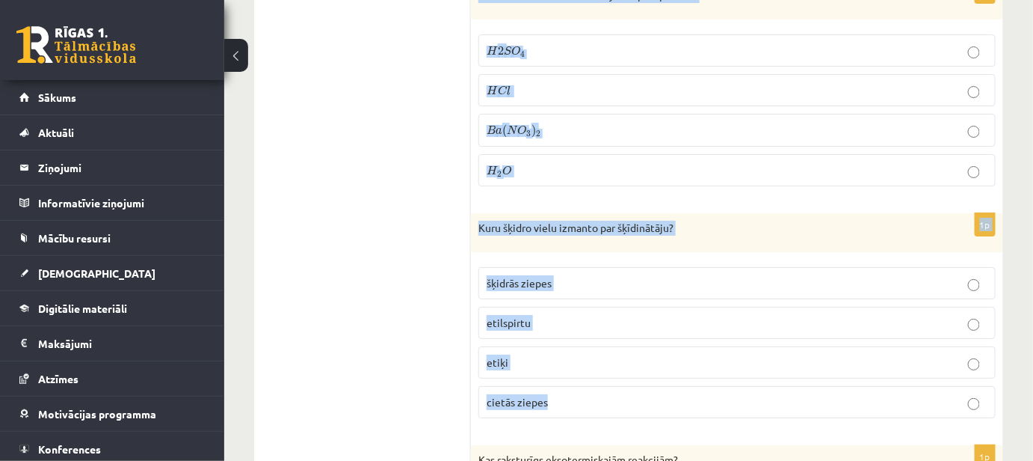
drag, startPoint x: 476, startPoint y: 255, endPoint x: 749, endPoint y: 378, distance: 299.2
click at [749, 378] on form "1p Kurš ir koloidālais šķīdums? asinis cukurūdens piens ūdens 1p Kad skābekļa š…" at bounding box center [737, 141] width 502 height 7097
copy form "Kuru vielu iegūšanai izmanto nātrija hlorīda ūdens šķīduma elektrolīzi? N a N a…"
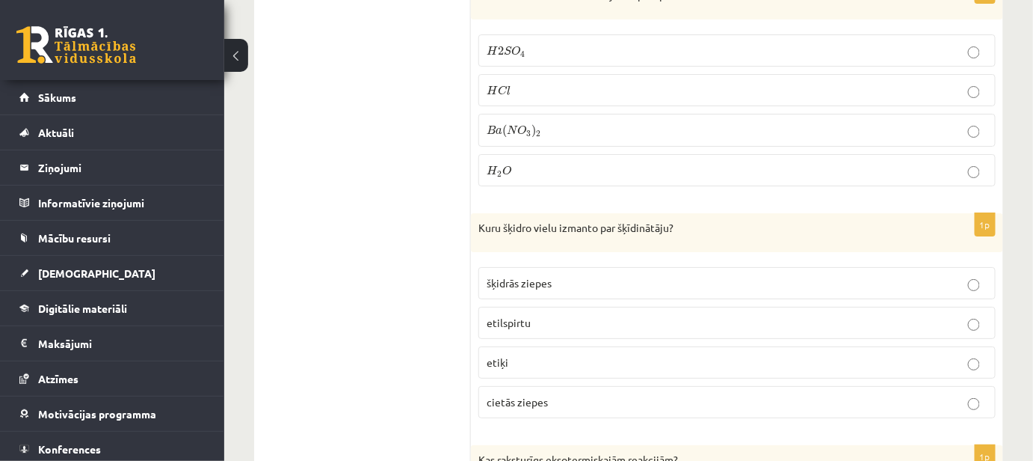
click at [407, 144] on ul "Tests Izvērtē un iesaki!" at bounding box center [370, 141] width 202 height 7097
click at [544, 276] on span "šķidrās ziepes" at bounding box center [519, 282] width 65 height 13
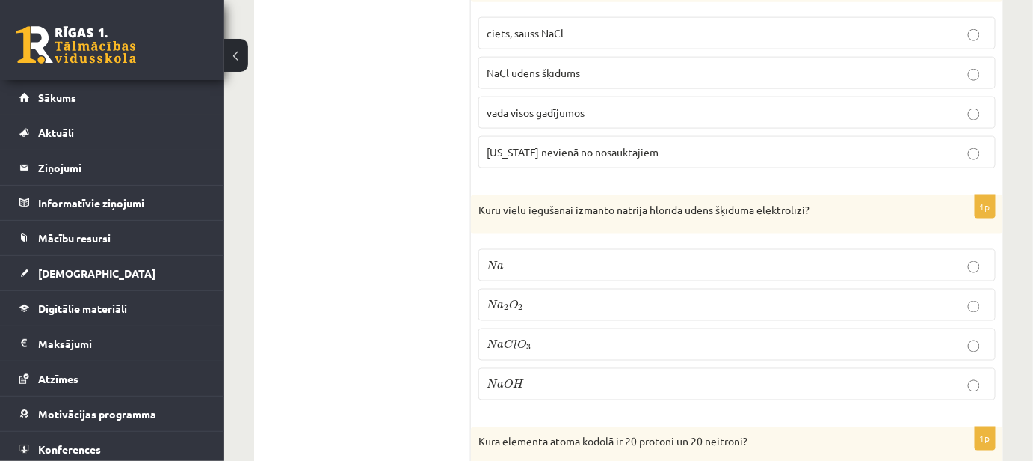
scroll to position [2608, 0]
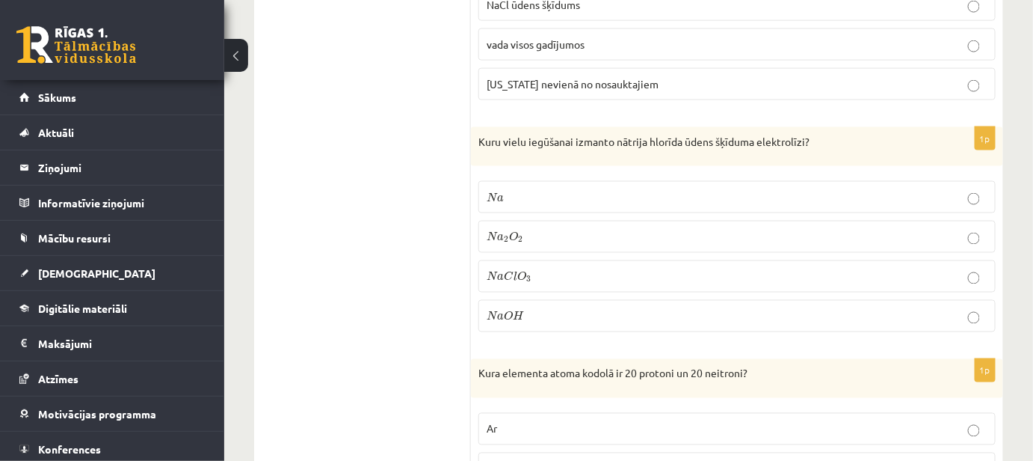
click at [537, 308] on p "N a O H N a O H" at bounding box center [737, 316] width 501 height 16
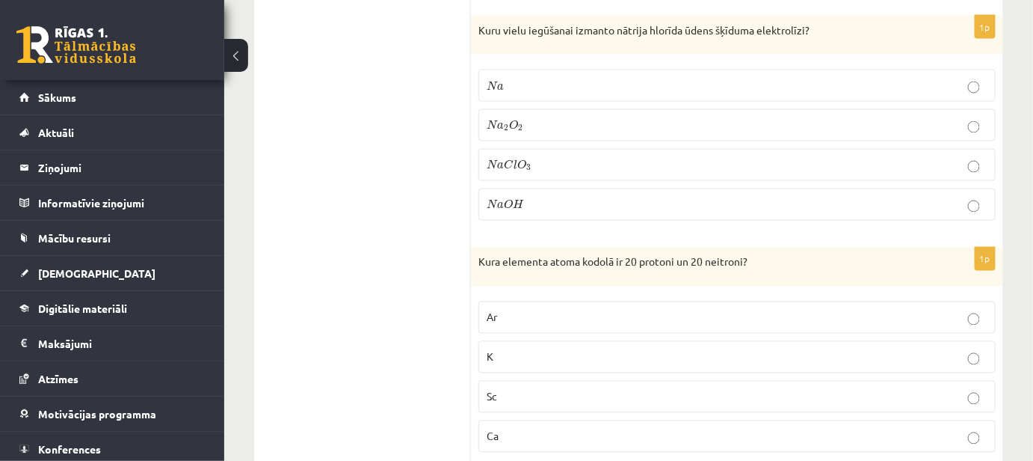
scroll to position [2811, 0]
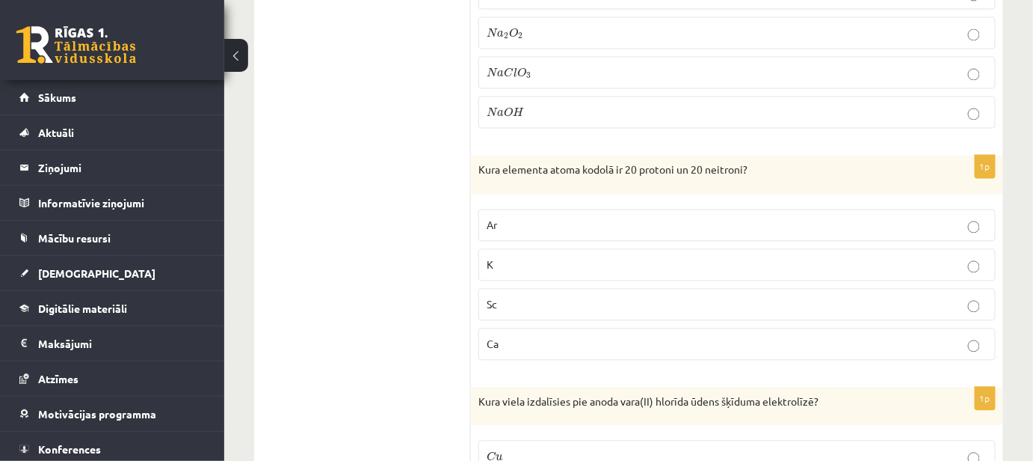
click at [544, 329] on label "Ca" at bounding box center [736, 344] width 517 height 32
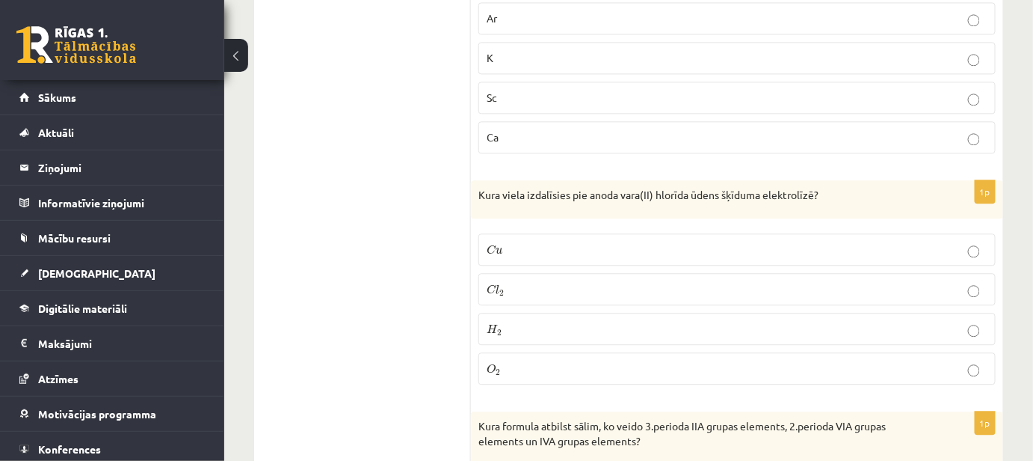
scroll to position [3015, 0]
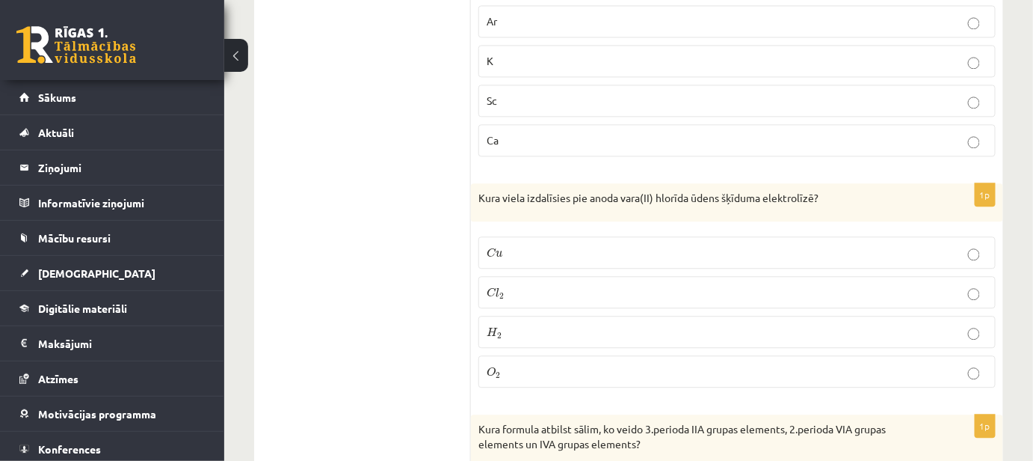
click at [746, 284] on p "C l 2 C l 2" at bounding box center [737, 292] width 501 height 16
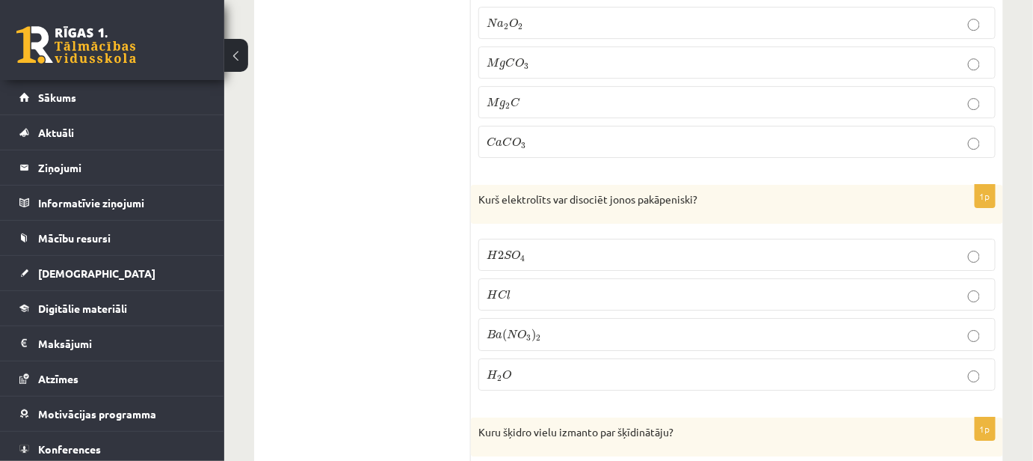
scroll to position [3491, 0]
click at [663, 247] on p "H 2 S O 4 H 2 S O 4" at bounding box center [737, 255] width 501 height 16
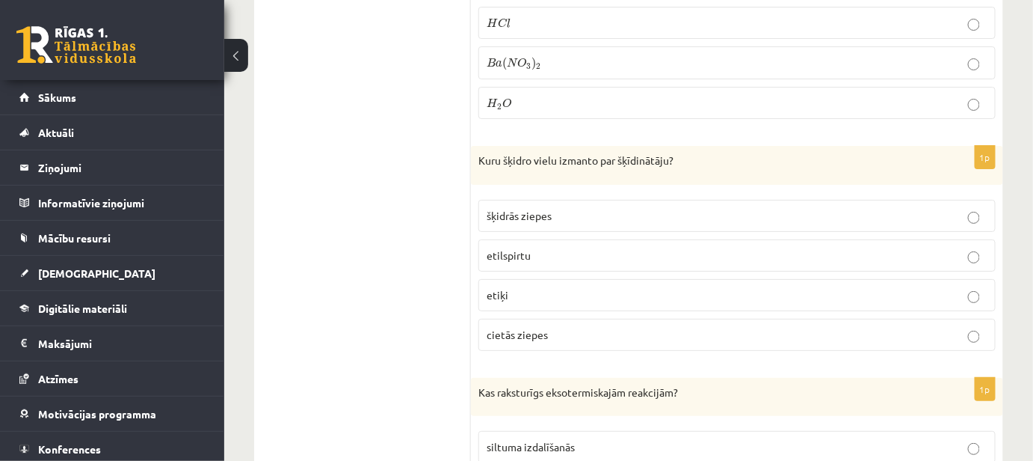
scroll to position [3763, 0]
click at [596, 247] on p "etilspirtu" at bounding box center [737, 255] width 501 height 16
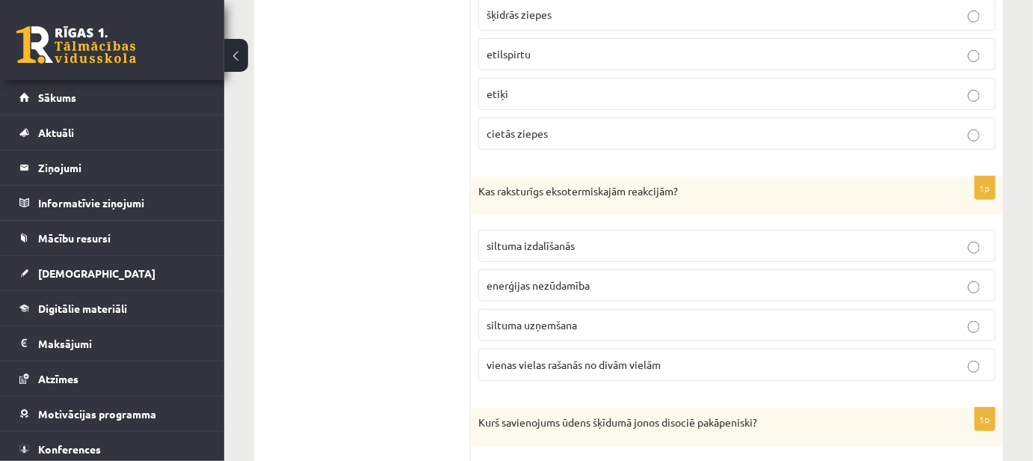
scroll to position [3967, 0]
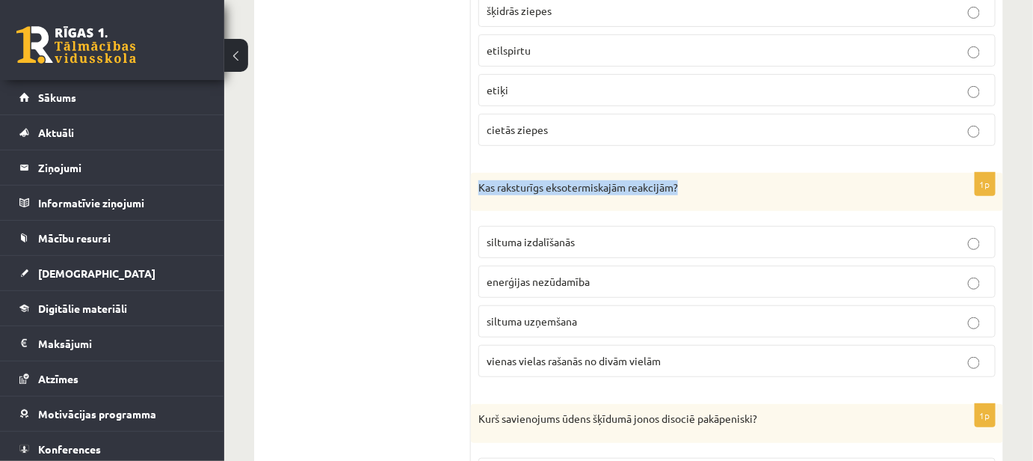
drag, startPoint x: 481, startPoint y: 153, endPoint x: 680, endPoint y: 148, distance: 198.2
click at [680, 173] on div "Kas raksturīgs eksotermiskajām reakcijām?" at bounding box center [737, 192] width 532 height 39
copy p "Kas raksturīgs eksotermiskajām reakcijām?"
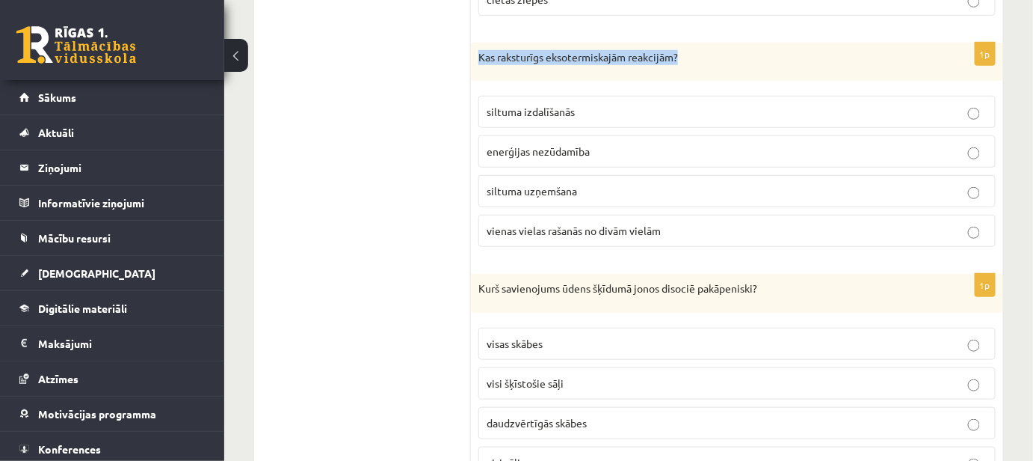
scroll to position [3923, 0]
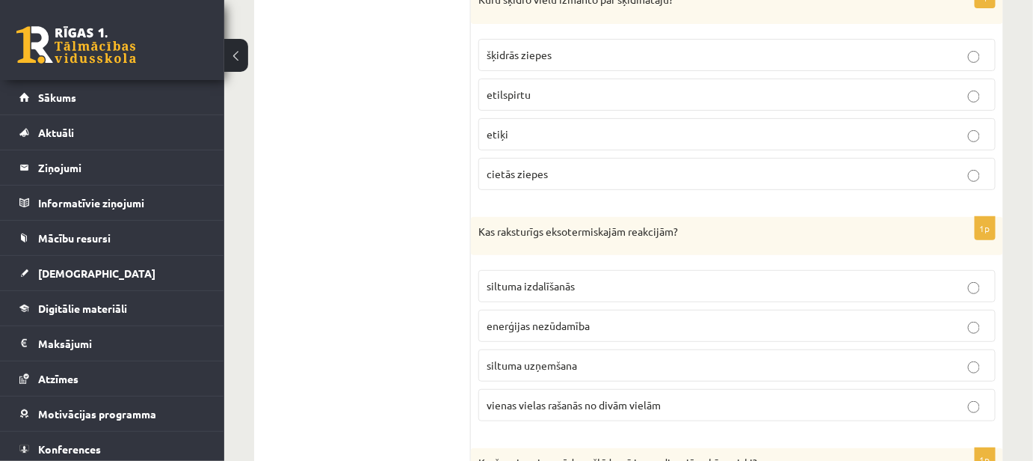
drag, startPoint x: 443, startPoint y: 316, endPoint x: 440, endPoint y: 308, distance: 8.5
click at [499, 278] on p "siltuma izdalīšanās" at bounding box center [737, 286] width 501 height 16
click at [624, 269] on fieldset "siltuma izdalīšanās enerģijas nezūdamība siltuma uzņemšana vienas vielas rašanā…" at bounding box center [736, 343] width 517 height 163
click at [981, 278] on p "siltuma izdalīšanās" at bounding box center [737, 286] width 501 height 16
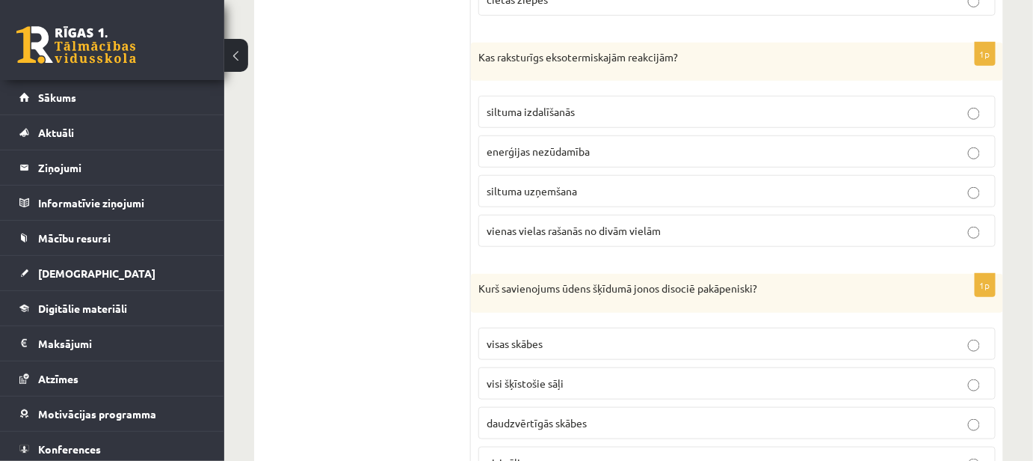
scroll to position [4127, 0]
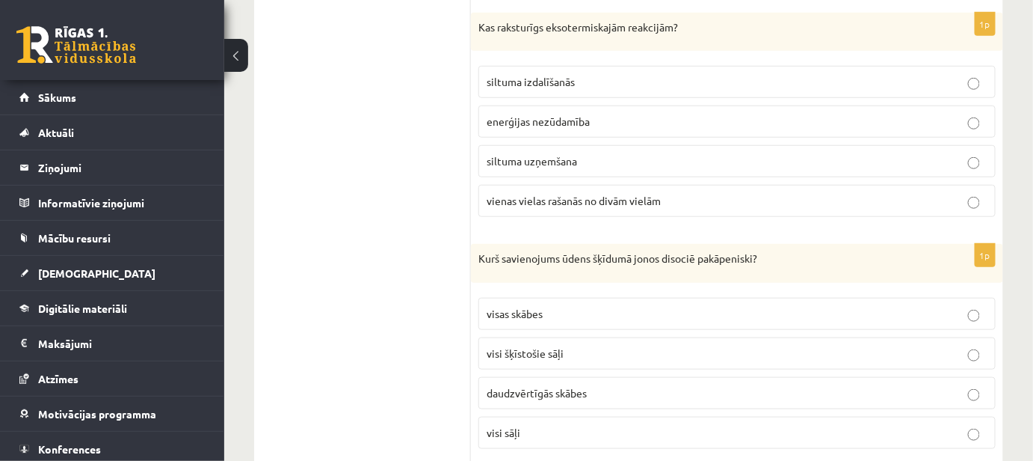
click at [504, 346] on span "visi šķīstošie sāļi" at bounding box center [525, 352] width 77 height 13
drag, startPoint x: 480, startPoint y: 221, endPoint x: 773, endPoint y: 239, distance: 293.7
click at [773, 244] on div "Kurš savienojums ūdens šķīdumā jonos disociē pakāpeniski?" at bounding box center [737, 263] width 532 height 39
copy p "Kurš savienojums ūdens šķīdumā jonos disociē pakāpeniski?"
click at [499, 190] on div "1p Kas raksturīgs eksotermiskajām reakcijām? siltuma izdalīšanās enerģijas nezū…" at bounding box center [737, 121] width 532 height 217
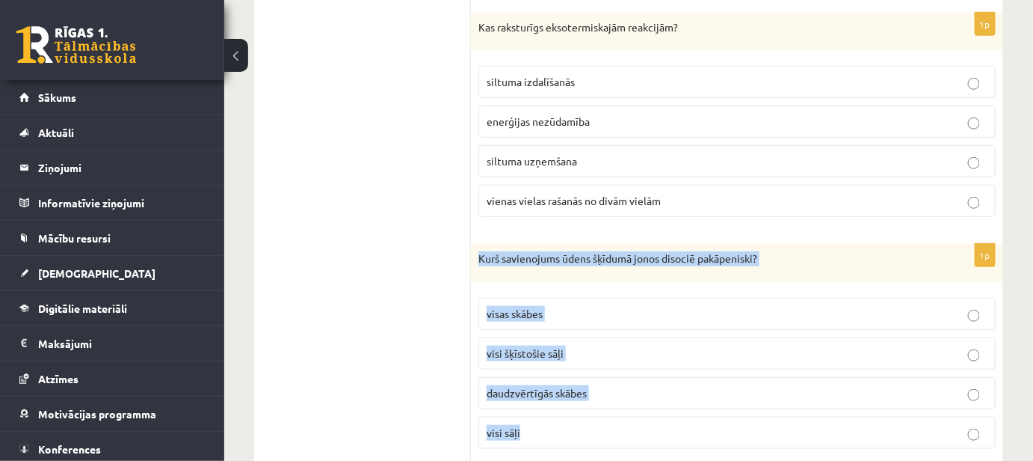
drag, startPoint x: 472, startPoint y: 224, endPoint x: 582, endPoint y: 393, distance: 202.0
click at [582, 393] on div "1p Kurš savienojums ūdens šķīdumā jonos disociē pakāpeniski? visas skābes visi …" at bounding box center [737, 352] width 532 height 217
click at [582, 425] on p "visi sāļi" at bounding box center [737, 433] width 501 height 16
drag, startPoint x: 480, startPoint y: 224, endPoint x: 576, endPoint y: 393, distance: 195.2
click at [576, 393] on div "1p Kurš savienojums ūdens šķīdumā jonos disociē pakāpeniski? visas skābes visi …" at bounding box center [737, 352] width 532 height 217
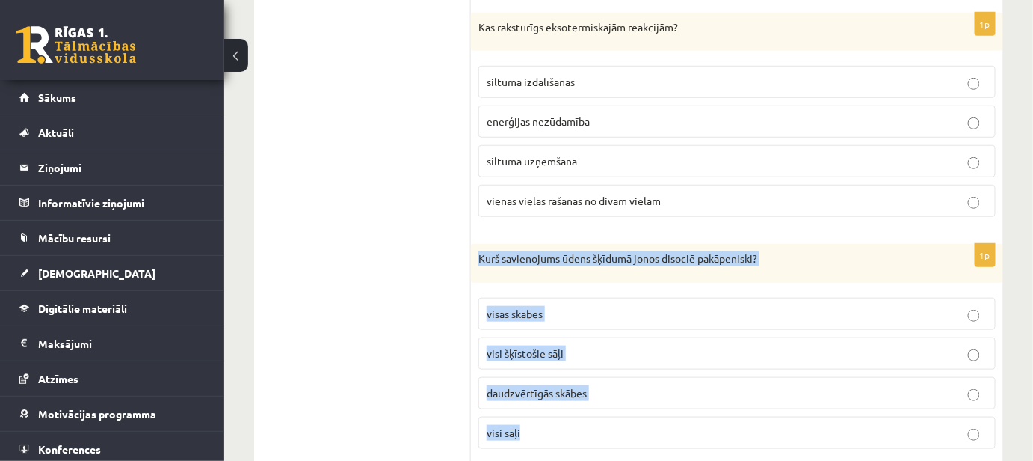
copy div "Kurš savienojums ūdens šķīdumā jonos disociē pakāpeniski? visas skābes visi šķī…"
click at [983, 385] on p "daudzvērtīgās skābes" at bounding box center [737, 393] width 501 height 16
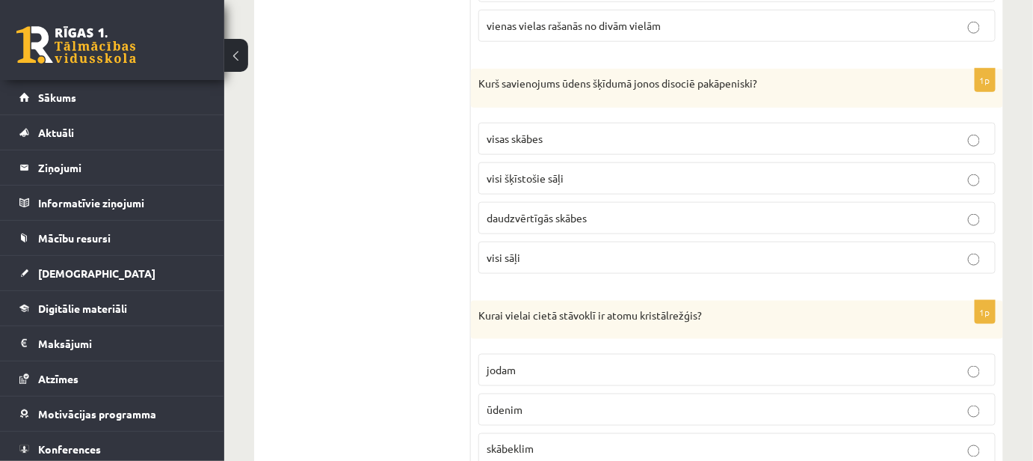
scroll to position [4330, 0]
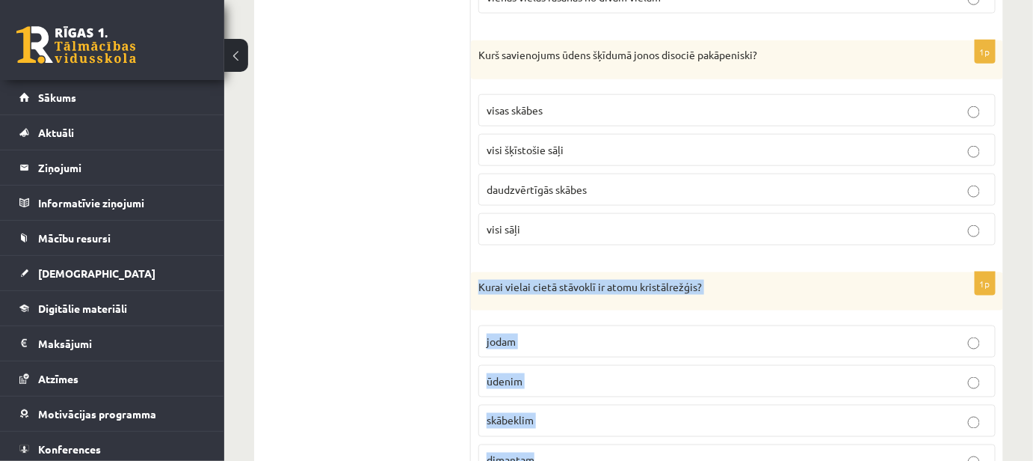
drag, startPoint x: 472, startPoint y: 248, endPoint x: 554, endPoint y: 421, distance: 191.3
click at [554, 421] on div "1p Kurai vielai cietā stāvoklī ir atomu kristālrežģis? jodam ūdenim skābeklim d…" at bounding box center [737, 380] width 532 height 217
copy div "Kurai vielai cietā stāvoklī ir atomu kristālrežģis? jodam ūdenim skābeklim dima…"
click at [1003, 371] on div "1p Kurai vielai cietā stāvoklī ir atomu kristālrežģis? jodam ūdenim skābeklim d…" at bounding box center [737, 380] width 532 height 217
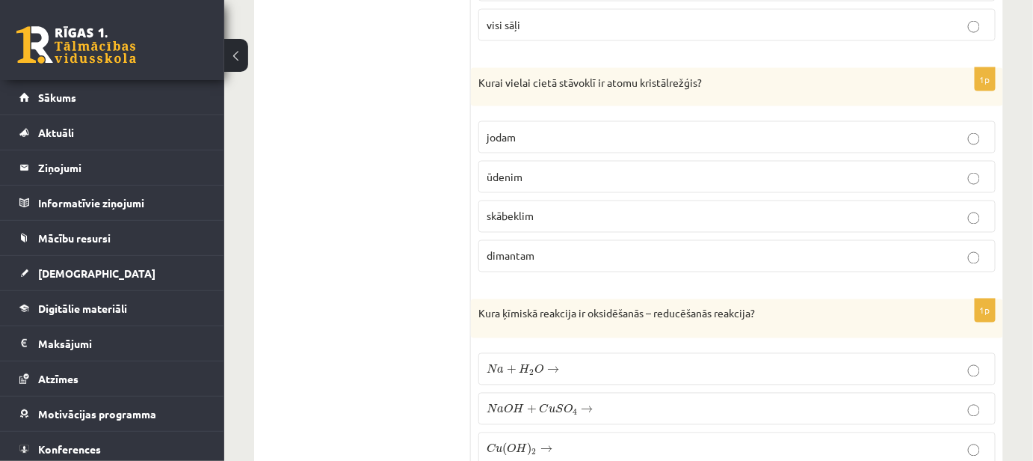
scroll to position [4602, 0]
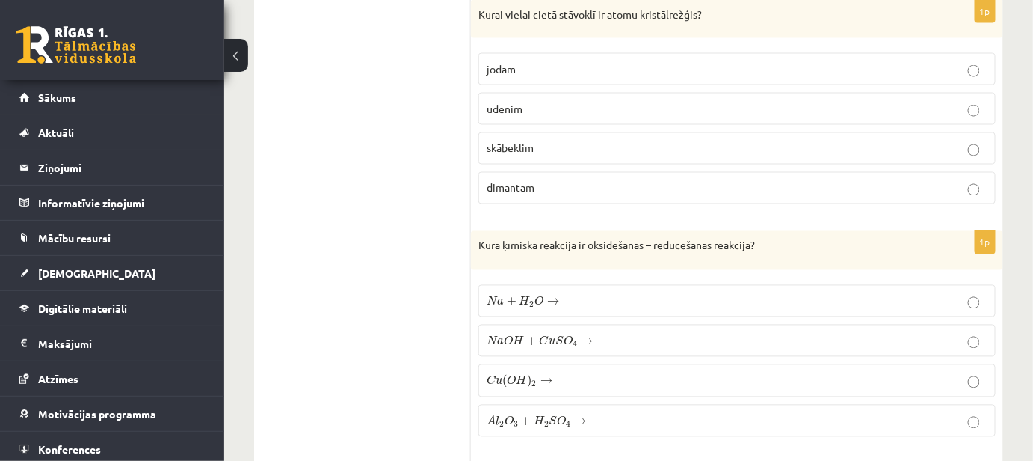
click at [556, 364] on label "C u ( O H ) 2 → C u ( O H ) 2 →" at bounding box center [736, 380] width 517 height 33
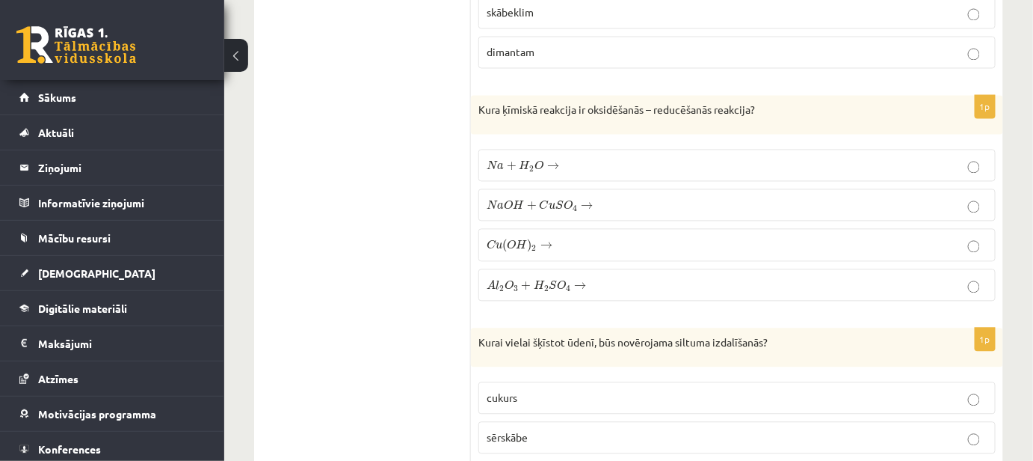
scroll to position [4807, 0]
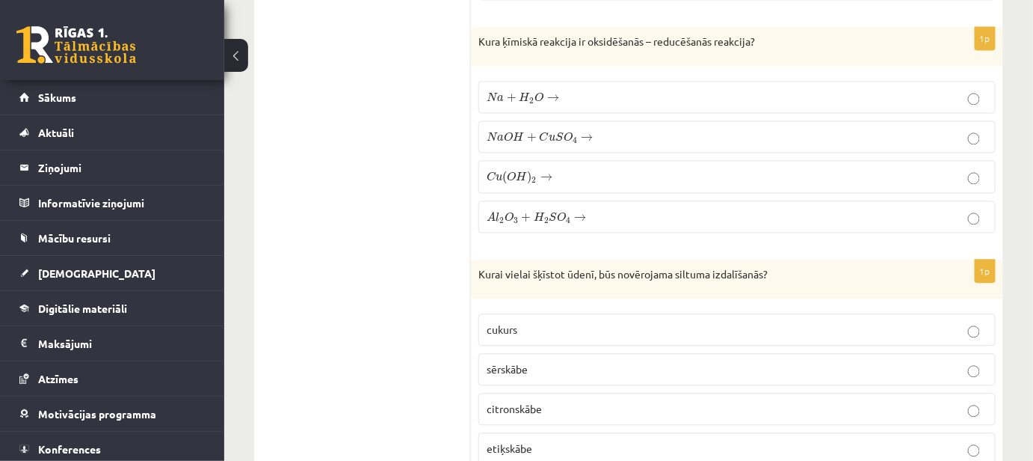
click at [511, 362] on span "sērskābe" at bounding box center [507, 368] width 41 height 13
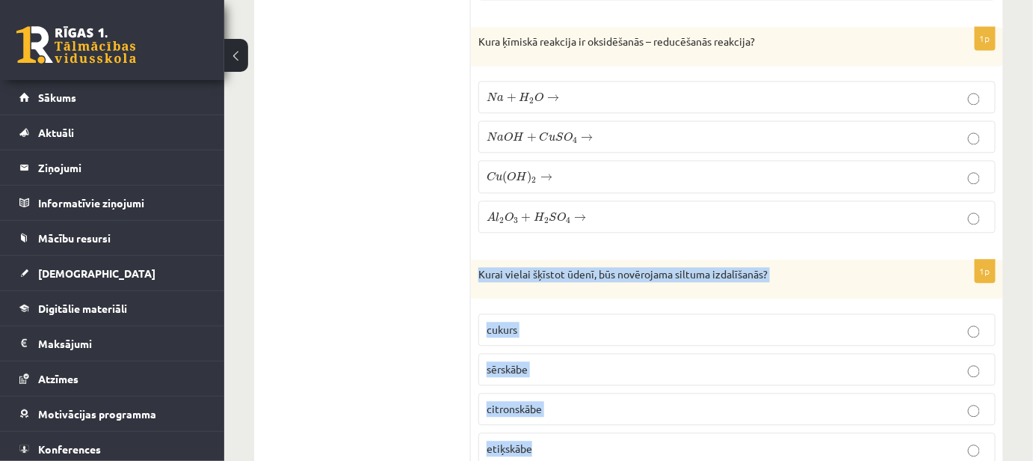
drag, startPoint x: 474, startPoint y: 236, endPoint x: 590, endPoint y: 392, distance: 194.5
click at [590, 392] on div "1p Kurai vielai šķīstot ūdenī, būs novērojama siltuma izdalīšanās? cukurs sērsk…" at bounding box center [737, 367] width 532 height 217
click at [968, 440] on p "etiķskābe" at bounding box center [737, 448] width 501 height 16
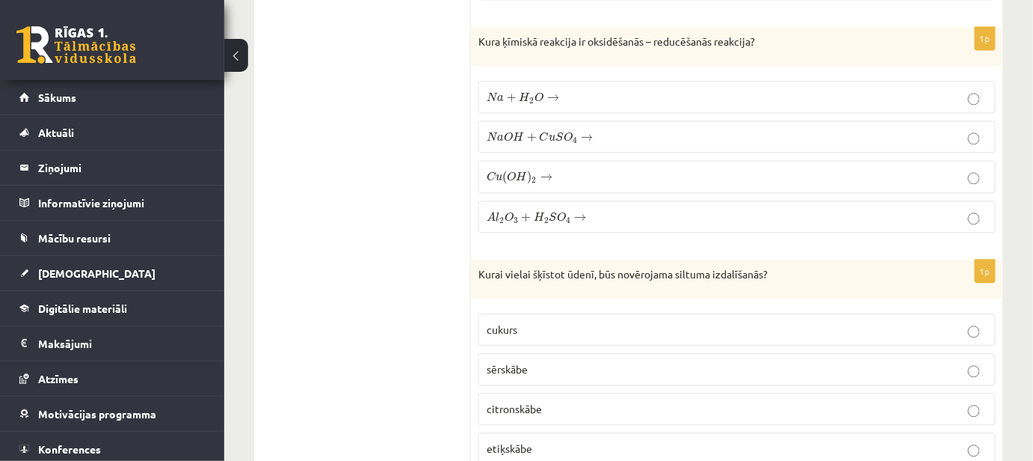
click at [562, 361] on p "sērskābe" at bounding box center [737, 369] width 501 height 16
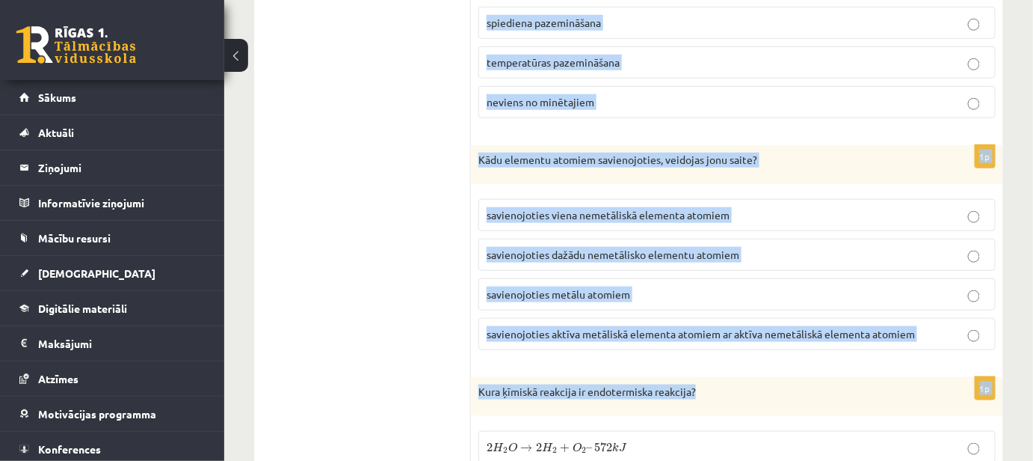
scroll to position [6098, 0]
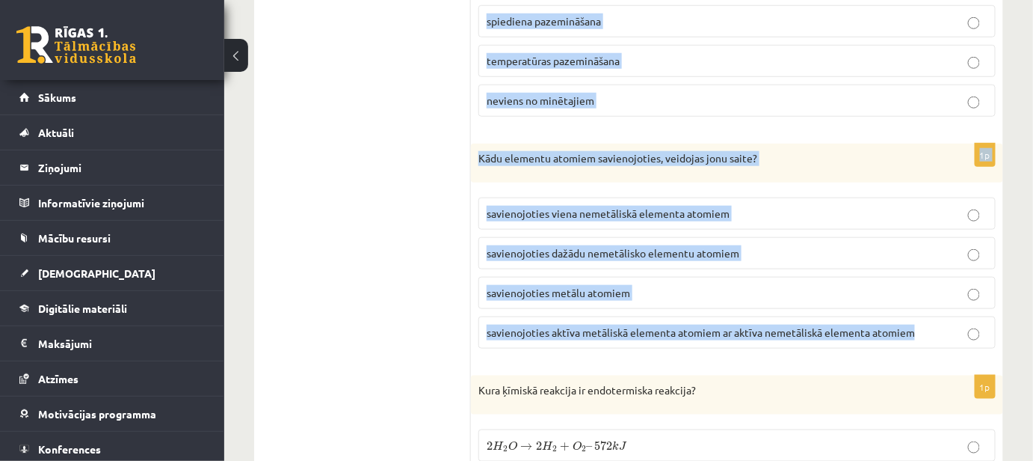
drag, startPoint x: 474, startPoint y: 64, endPoint x: 934, endPoint y: 296, distance: 514.9
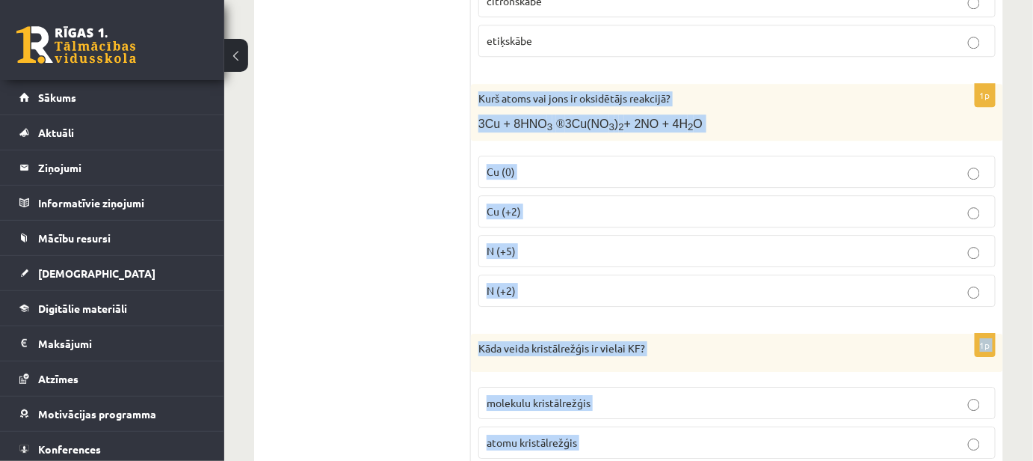
scroll to position [5282, 0]
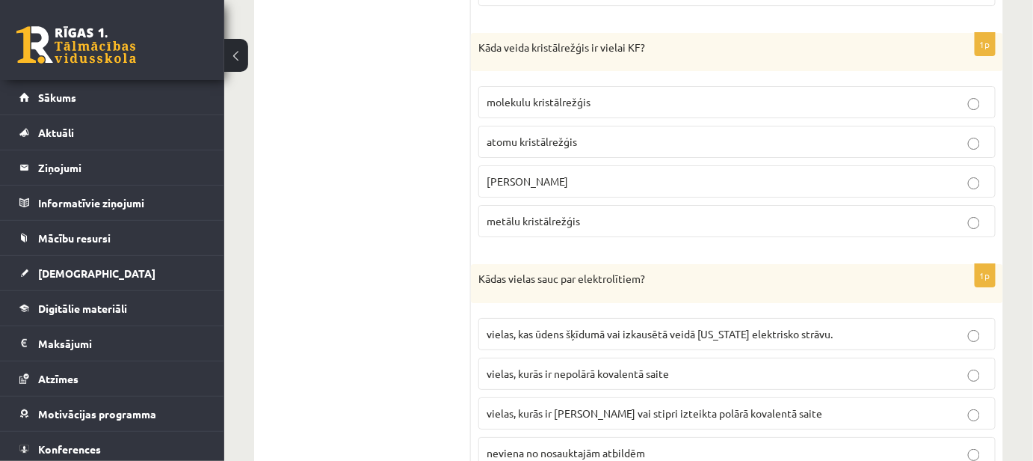
scroll to position [5554, 0]
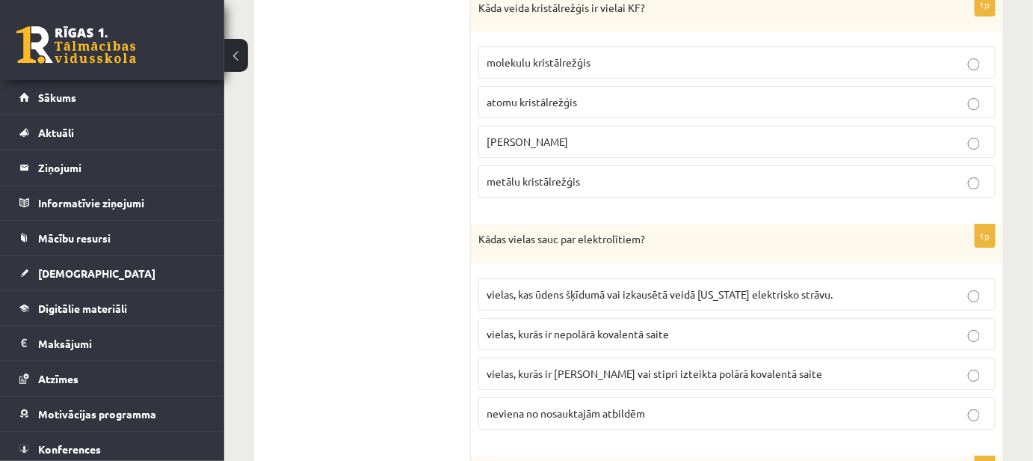
click at [663, 366] on span "vielas, kurās ir jonu saite vai stipri izteikta polārā kovalentā saite" at bounding box center [655, 372] width 336 height 13
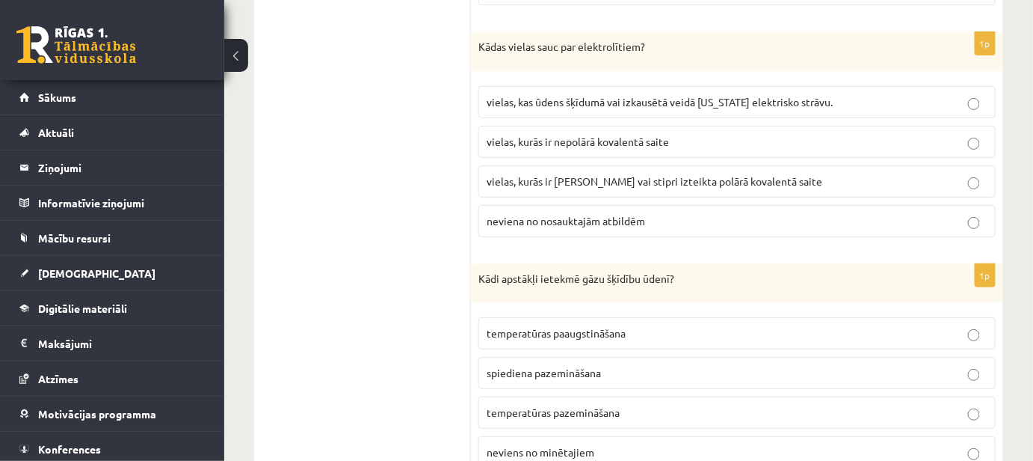
scroll to position [5758, 0]
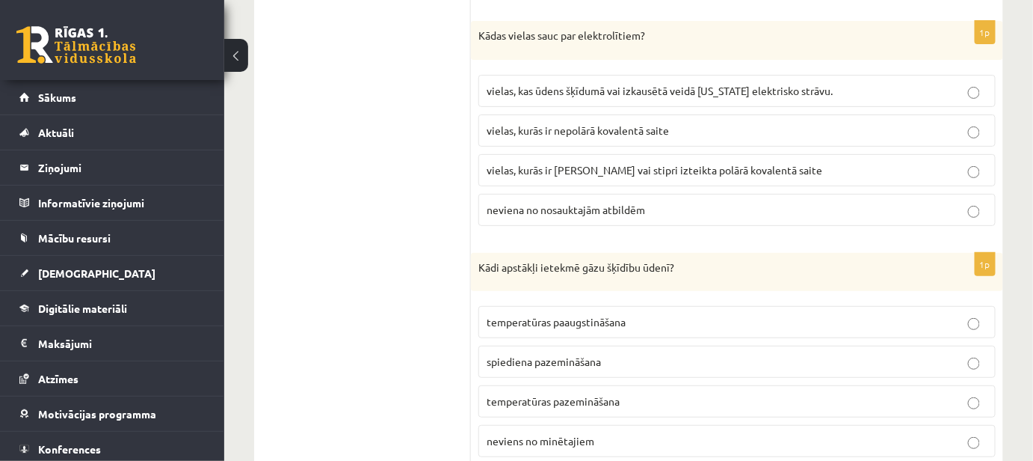
click at [581, 394] on span "temperatūras pazemināšana" at bounding box center [553, 400] width 133 height 13
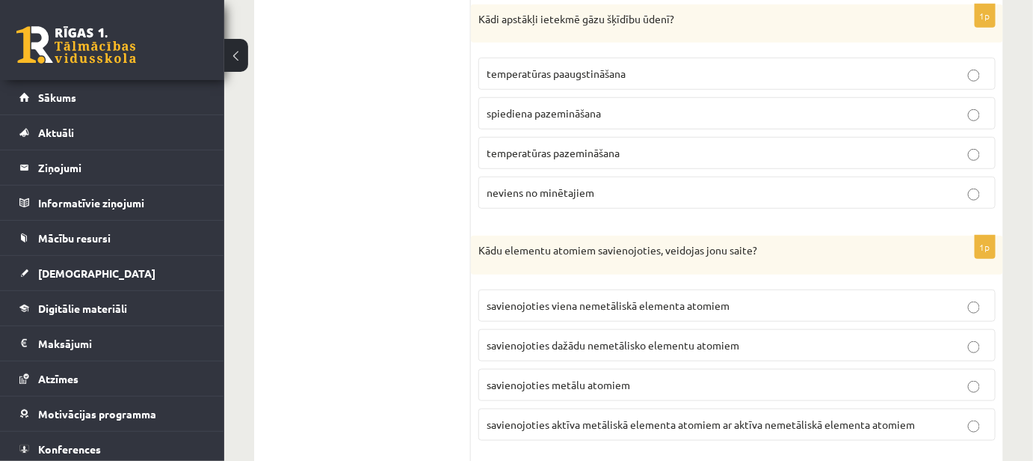
scroll to position [6030, 0]
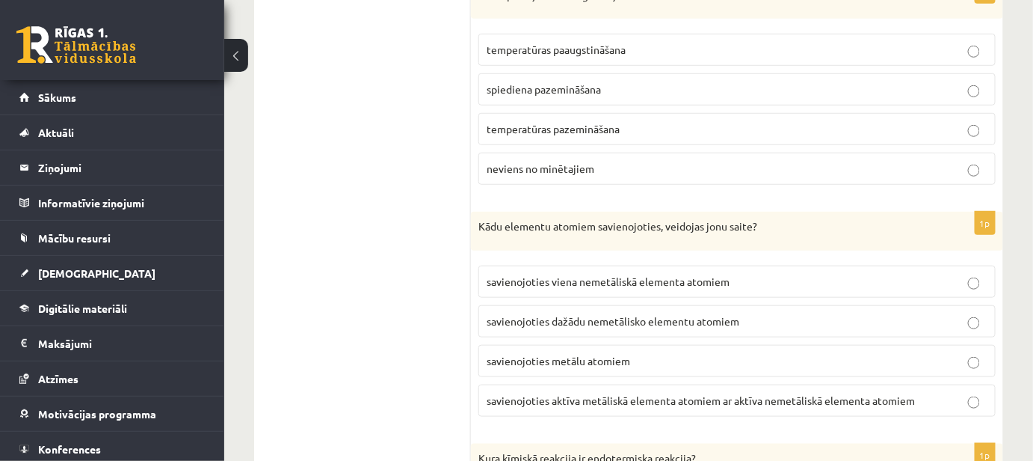
click at [532, 393] on span "savienojoties aktīva metāliskā elementa atomiem ar aktīva nemetāliskā elementa …" at bounding box center [701, 399] width 428 height 13
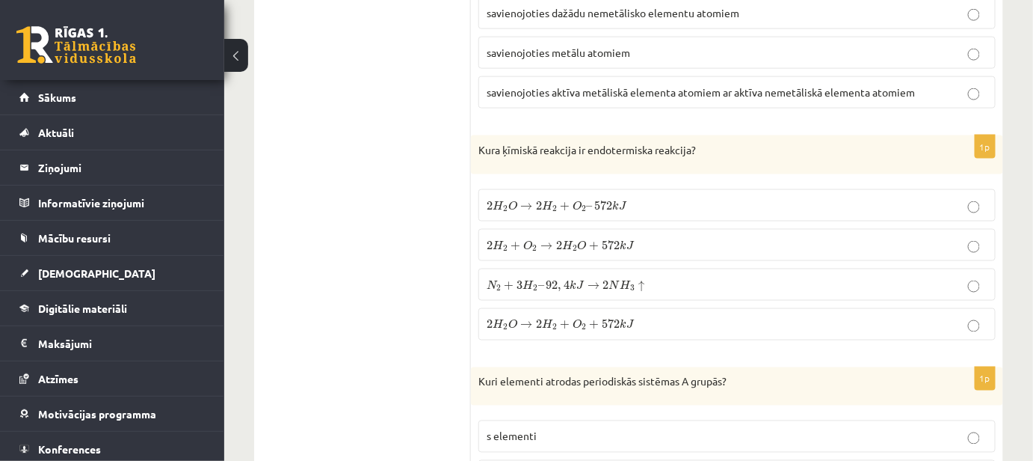
scroll to position [6437, 0]
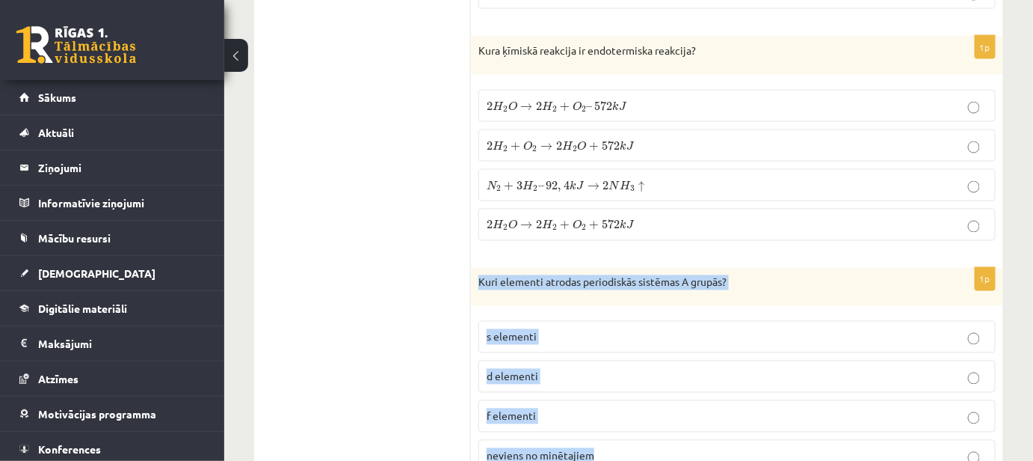
drag, startPoint x: 480, startPoint y: 226, endPoint x: 668, endPoint y: 399, distance: 255.5
click at [668, 399] on div "1p Kuri elementi atrodas periodiskās sistēmas A grupās? s elementi d elementi f…" at bounding box center [737, 376] width 532 height 217
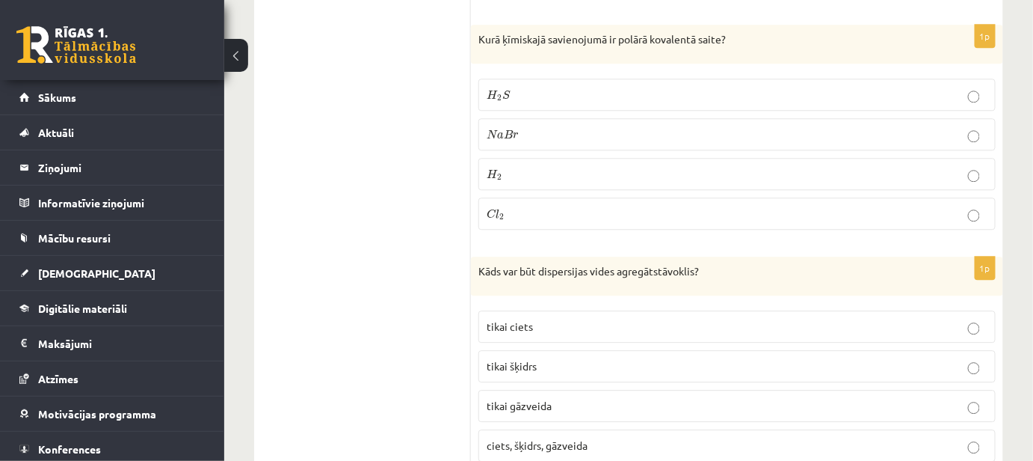
scroll to position [6913, 0]
drag, startPoint x: 464, startPoint y: 120, endPoint x: 708, endPoint y: 396, distance: 367.6
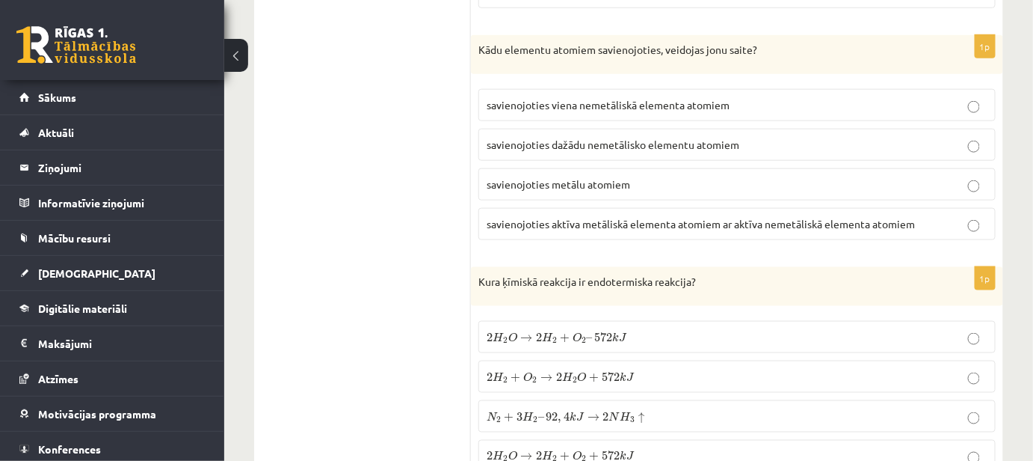
scroll to position [6030, 0]
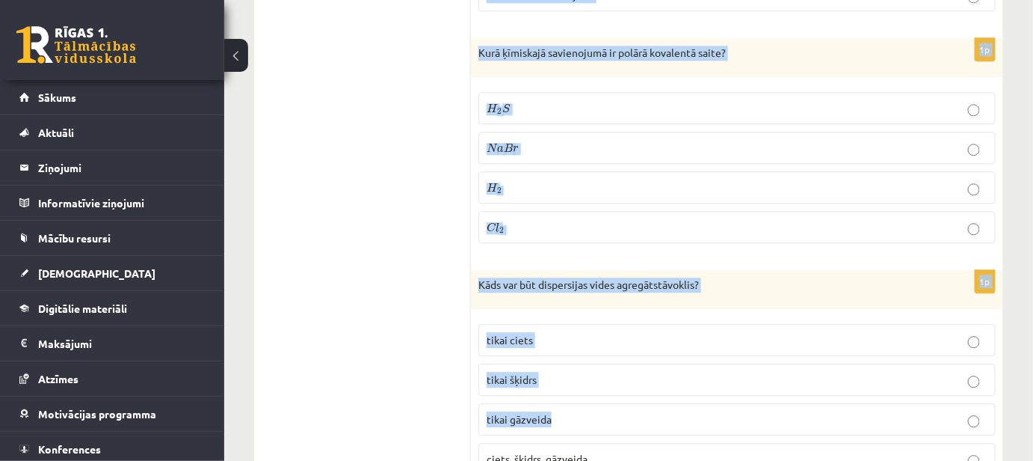
scroll to position [6913, 0]
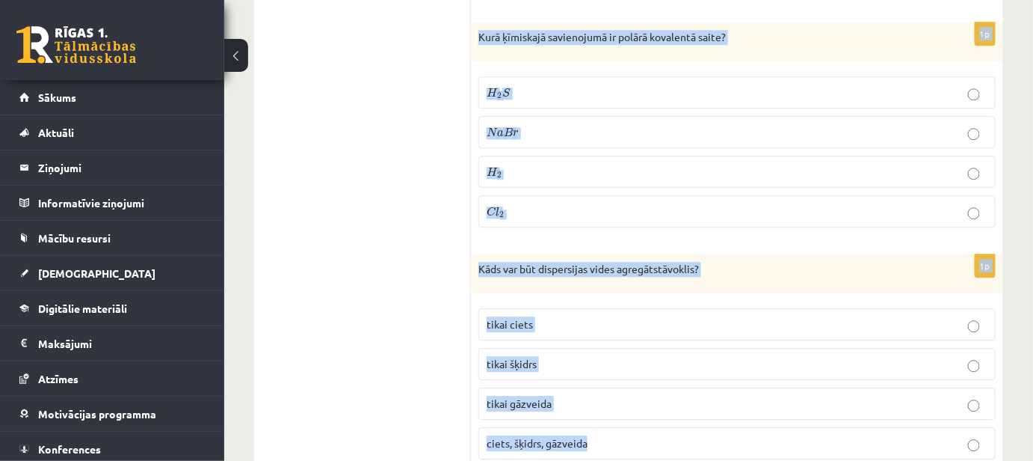
drag, startPoint x: 476, startPoint y: 203, endPoint x: 757, endPoint y: 389, distance: 336.1
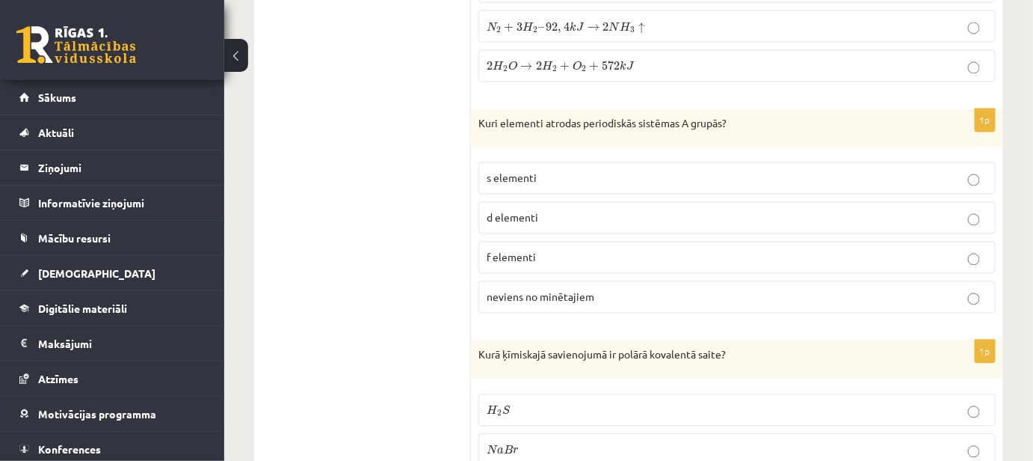
scroll to position [6505, 0]
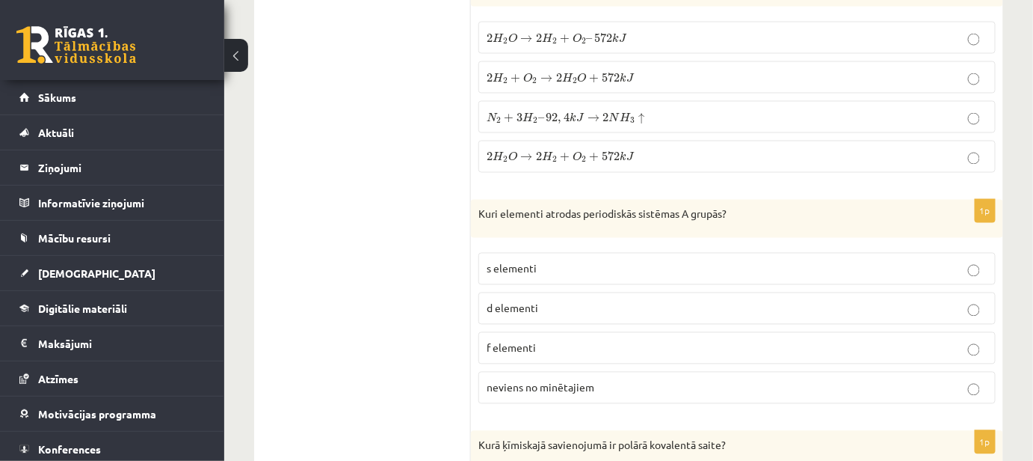
click at [502, 262] on span "s elementi" at bounding box center [512, 268] width 50 height 13
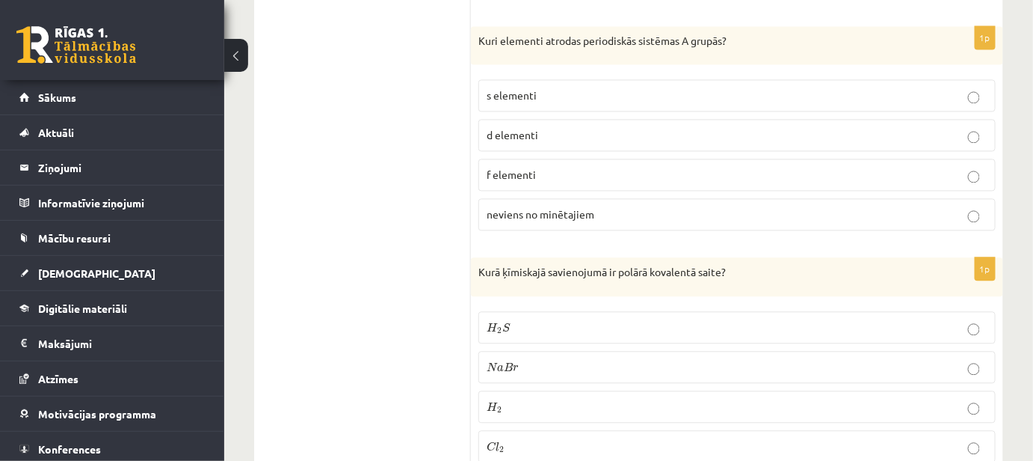
scroll to position [6709, 0]
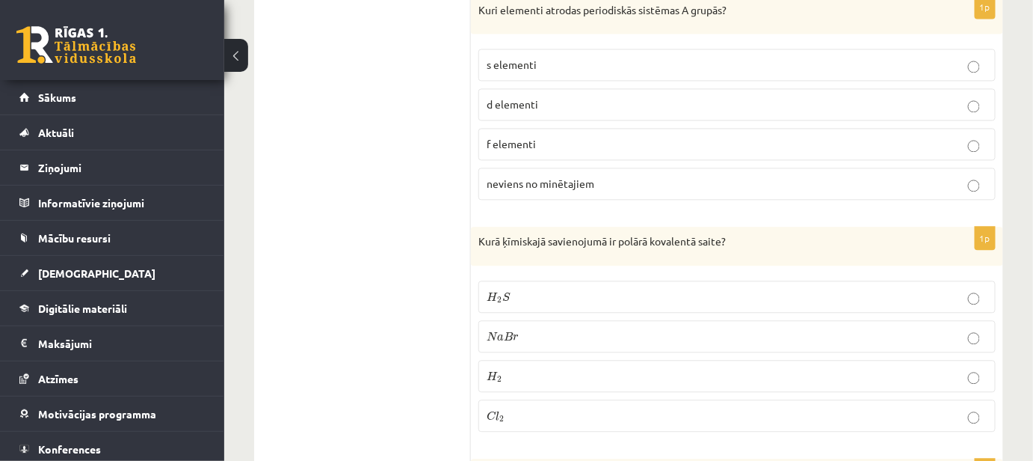
click at [498, 280] on label "H 2 S H 2 S" at bounding box center [736, 296] width 517 height 32
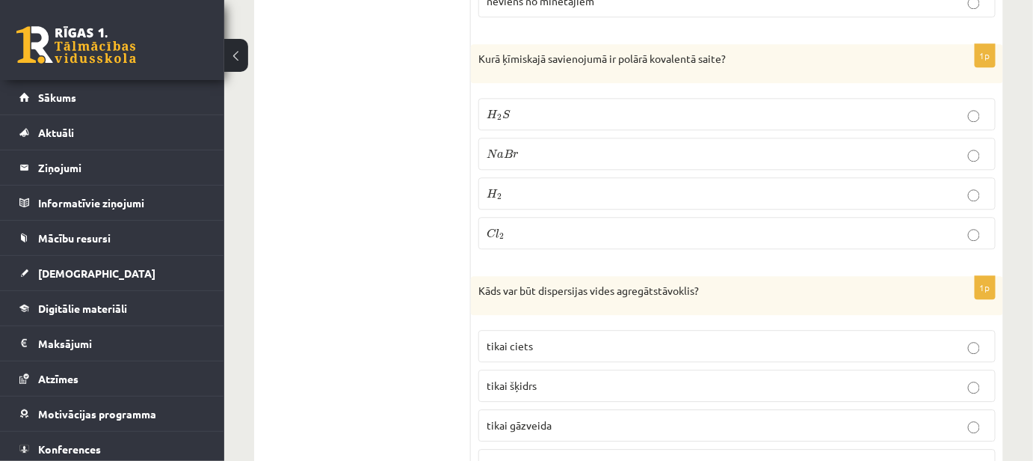
scroll to position [6913, 0]
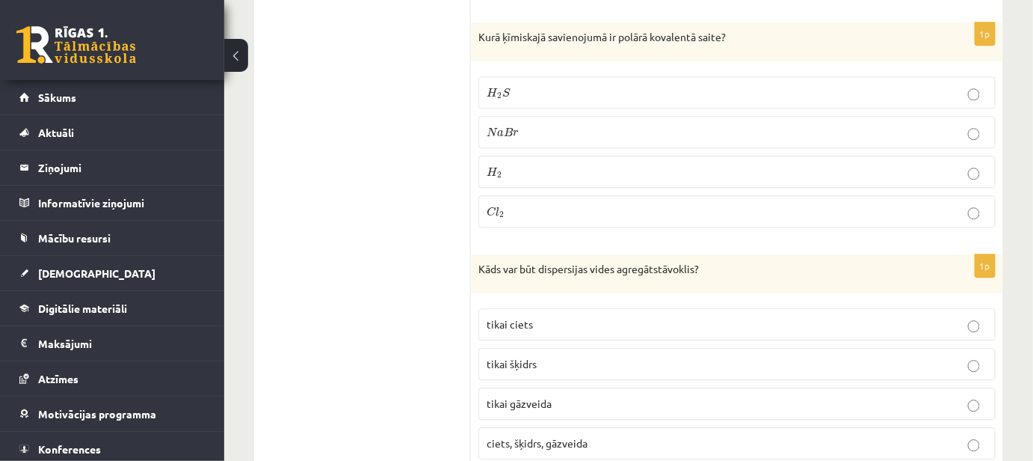
click at [534, 316] on p "tikai ciets" at bounding box center [737, 324] width 501 height 16
click at [647, 435] on p "ciets, šķidrs, gāzveida" at bounding box center [737, 443] width 501 height 16
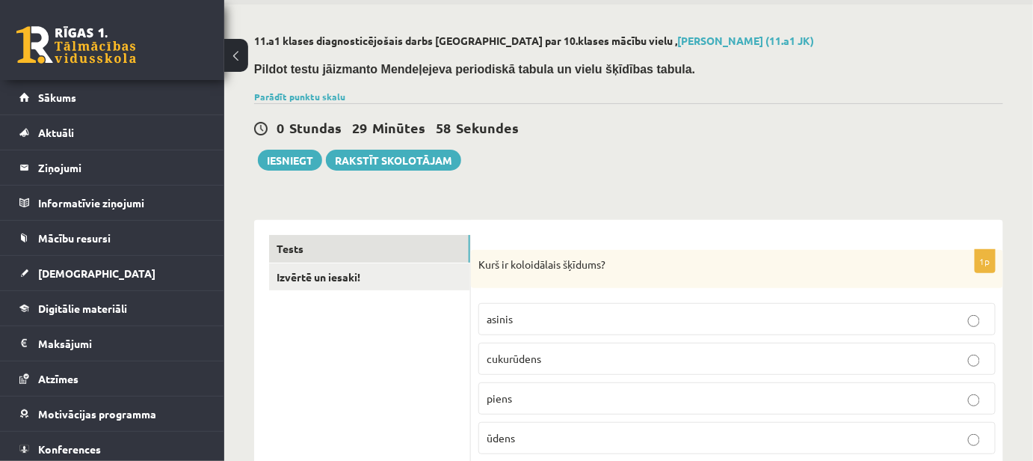
scroll to position [0, 0]
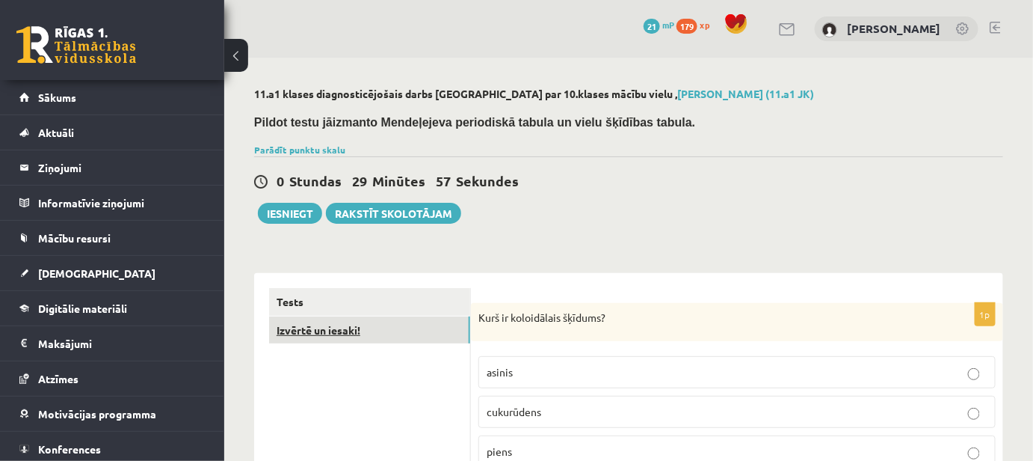
click at [345, 332] on link "Izvērtē un iesaki!" at bounding box center [369, 330] width 201 height 28
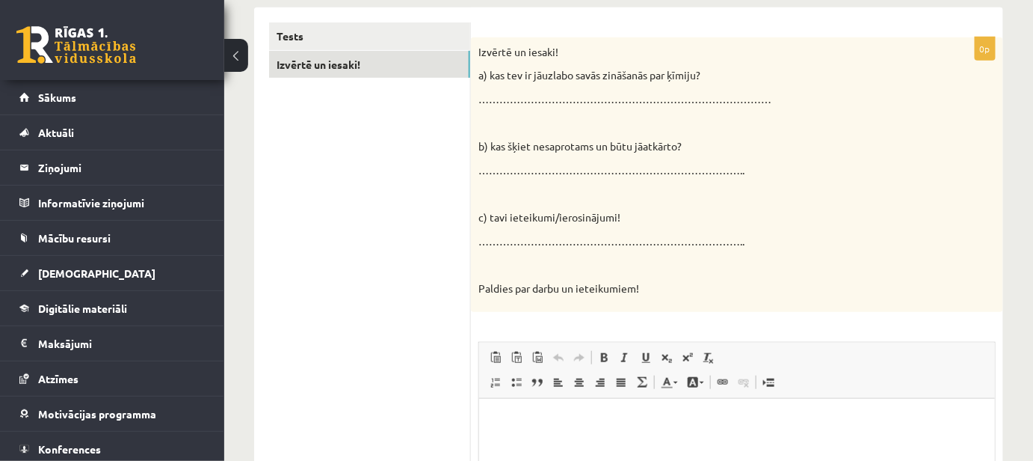
scroll to position [339, 0]
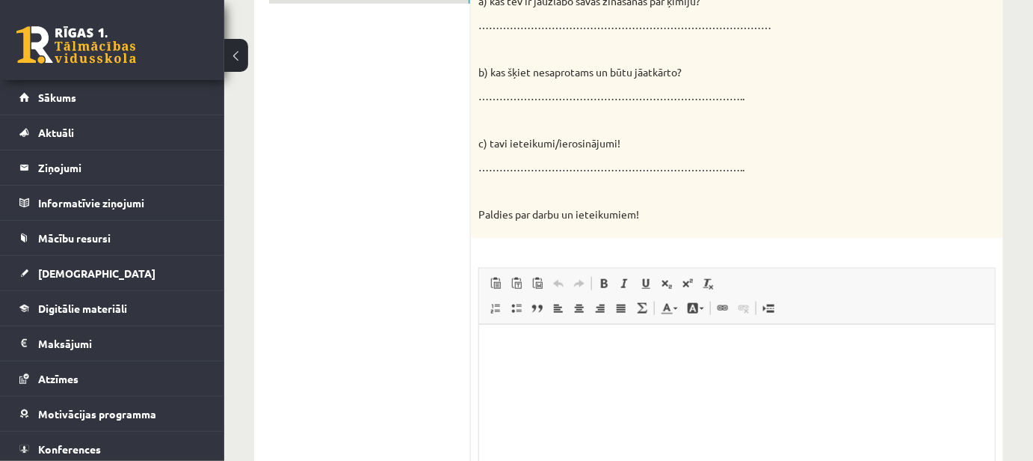
click at [514, 366] on html at bounding box center [736, 347] width 516 height 46
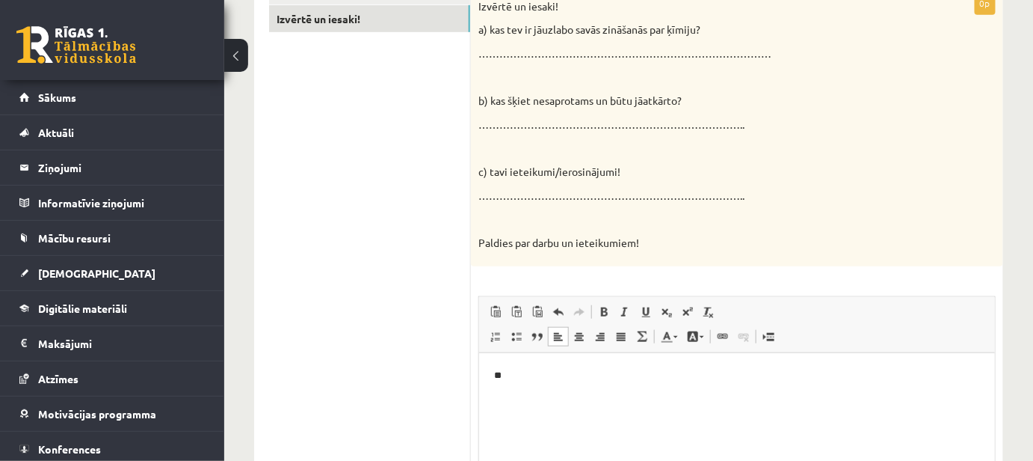
scroll to position [312, 0]
click at [627, 376] on p "**********" at bounding box center [736, 375] width 487 height 16
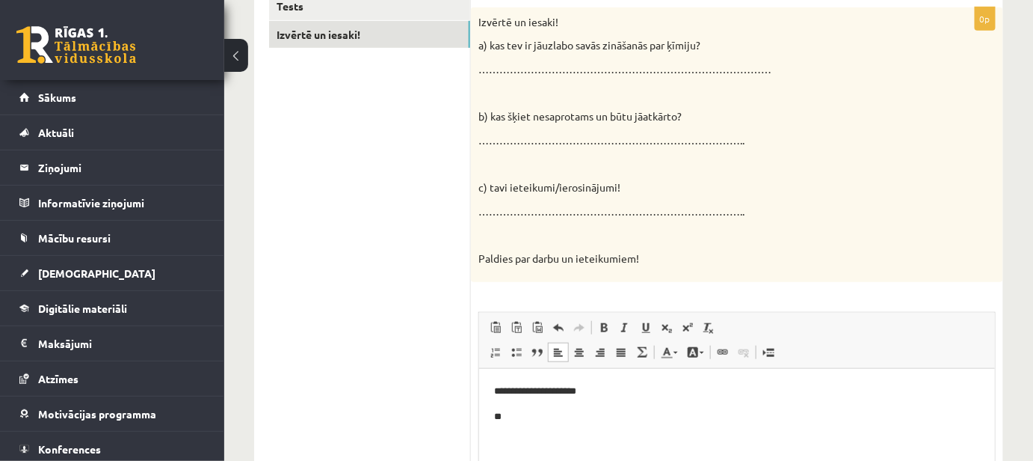
scroll to position [294, 0]
click at [620, 418] on p "**" at bounding box center [736, 418] width 487 height 16
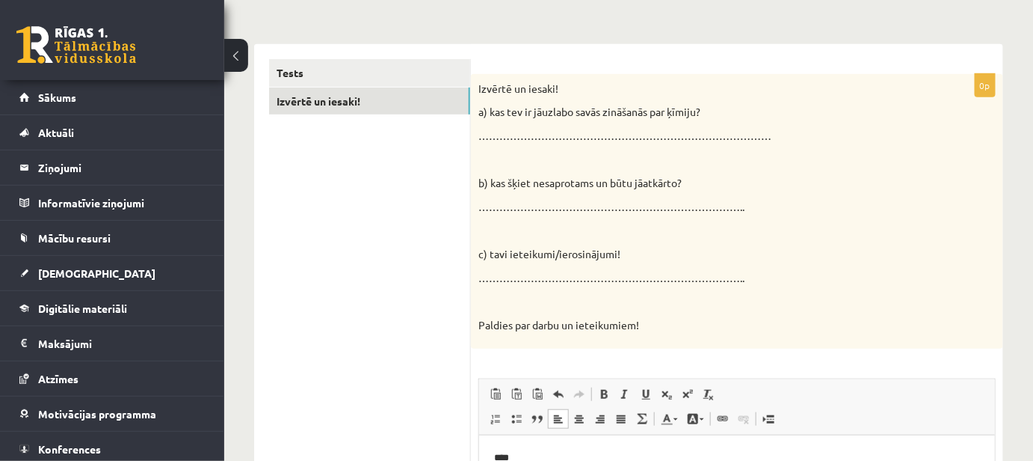
scroll to position [161, 0]
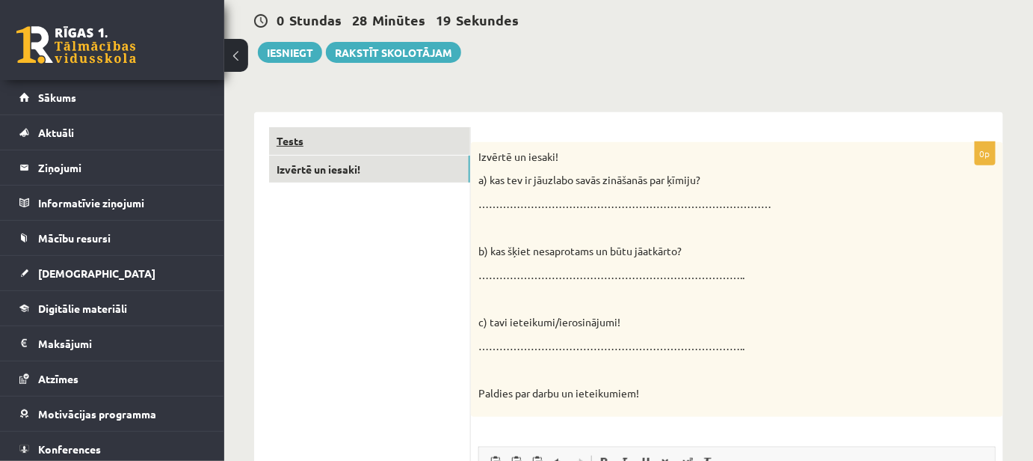
click at [305, 140] on link "Tests" at bounding box center [369, 141] width 201 height 28
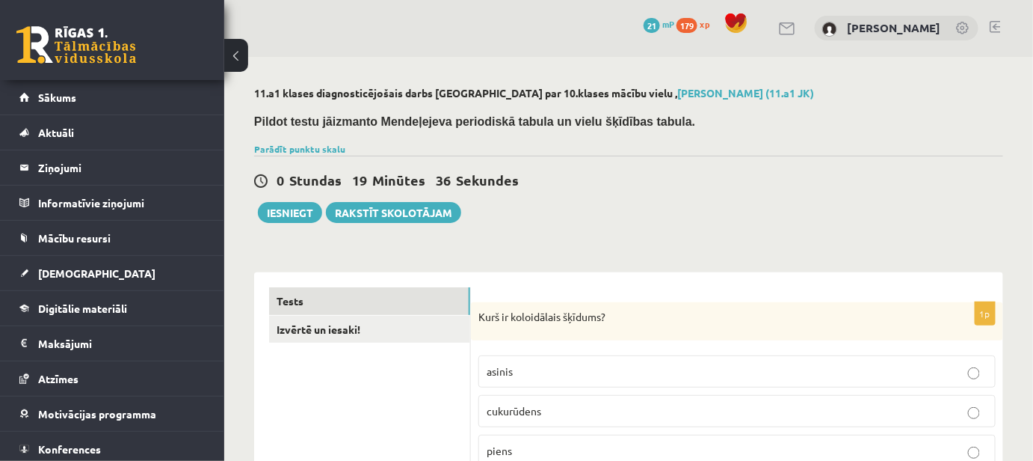
scroll to position [0, 0]
click at [287, 214] on button "Iesniegt" at bounding box center [290, 213] width 64 height 21
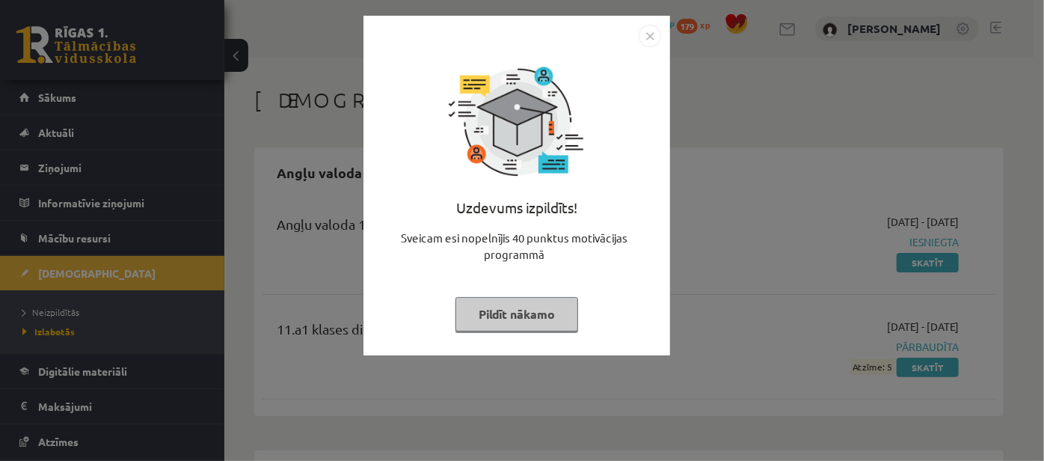
click at [540, 304] on button "Pildīt nākamo" at bounding box center [516, 314] width 123 height 34
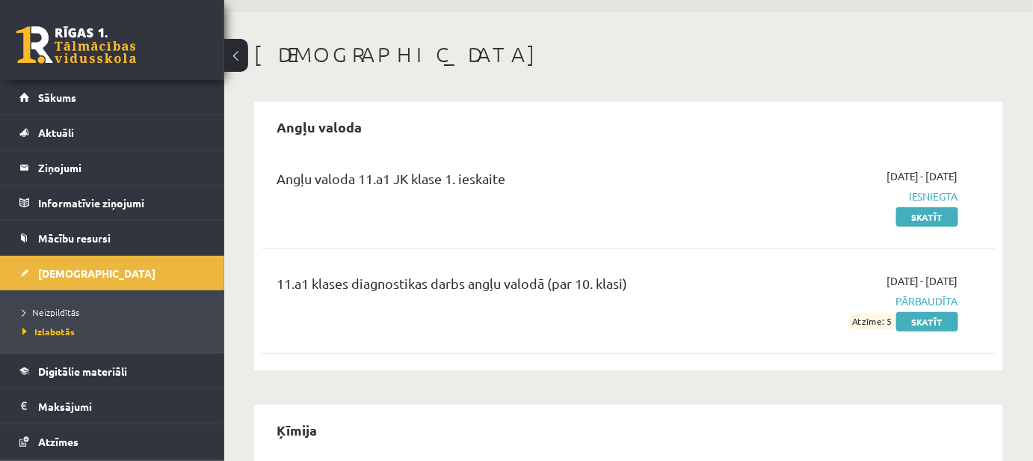
scroll to position [67, 0]
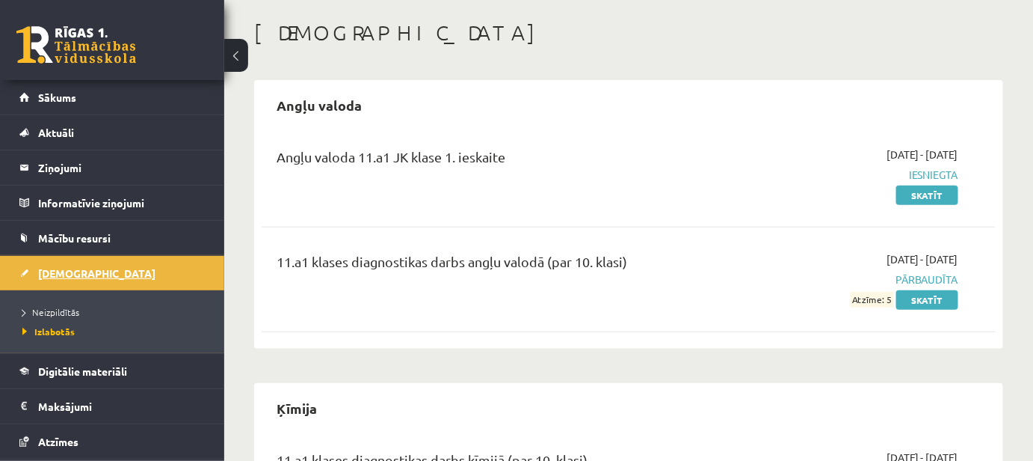
click at [46, 267] on span "[DEMOGRAPHIC_DATA]" at bounding box center [96, 272] width 117 height 13
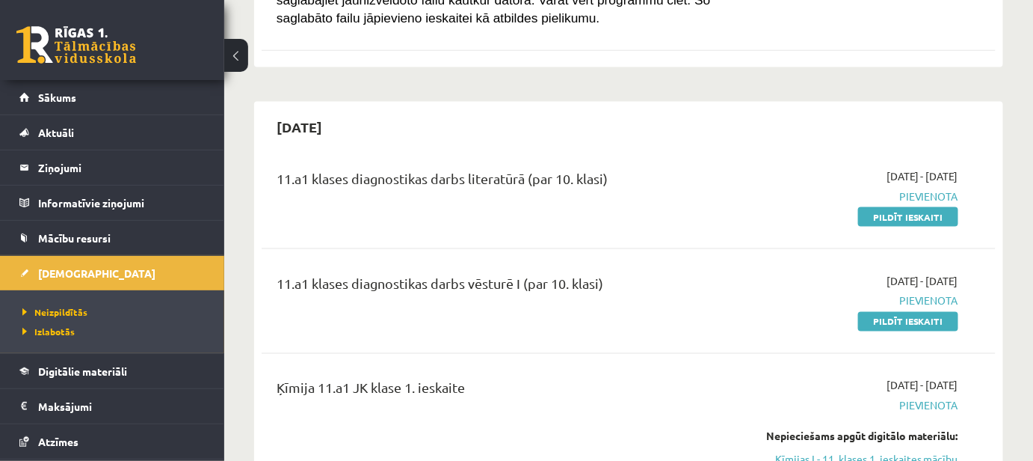
scroll to position [680, 0]
